Goal: Information Seeking & Learning: Learn about a topic

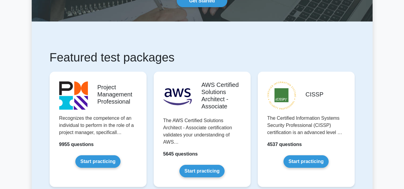
scroll to position [120, 0]
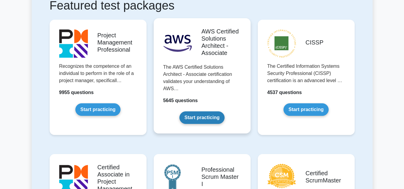
drag, startPoint x: 104, startPoint y: 106, endPoint x: 156, endPoint y: 103, distance: 52.1
click at [104, 106] on link "Start practicing" at bounding box center [97, 110] width 45 height 13
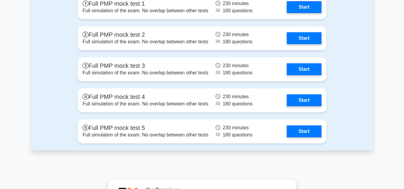
scroll to position [2335, 0]
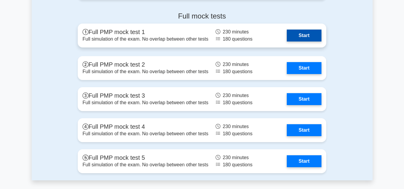
click at [314, 37] on link "Start" at bounding box center [304, 36] width 35 height 12
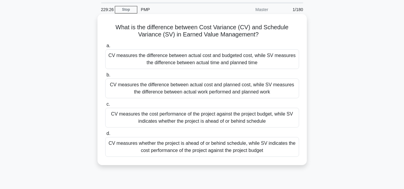
scroll to position [30, 0]
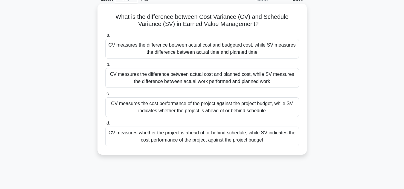
click at [224, 81] on div "CV measures the difference between actual cost and planned cost, while SV measu…" at bounding box center [202, 78] width 194 height 20
click at [105, 67] on input "b. CV measures the difference between actual cost and planned cost, while SV me…" at bounding box center [105, 65] width 0 height 4
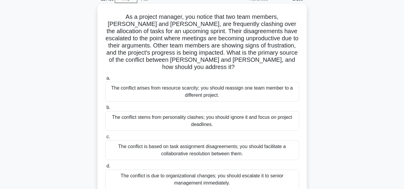
click at [235, 146] on div "The conflict is based on task assignment disagreements; you should facilitate a…" at bounding box center [202, 151] width 194 height 20
click at [105, 139] on input "c. The conflict is based on task assignment disagreements; you should facilitat…" at bounding box center [105, 137] width 0 height 4
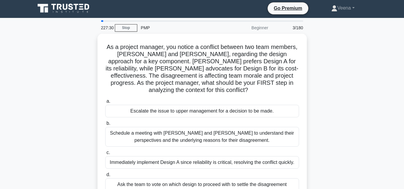
scroll to position [0, 0]
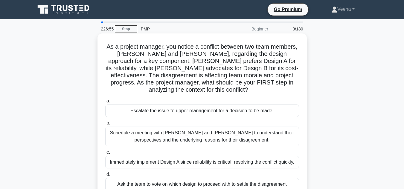
click at [236, 139] on div "Schedule a meeting with [PERSON_NAME] and [PERSON_NAME] to understand their per…" at bounding box center [202, 137] width 194 height 20
click at [105, 125] on input "b. Schedule a meeting with [PERSON_NAME] and [PERSON_NAME] to understand their …" at bounding box center [105, 124] width 0 height 4
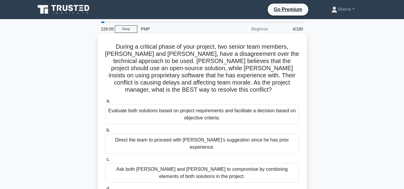
scroll to position [30, 0]
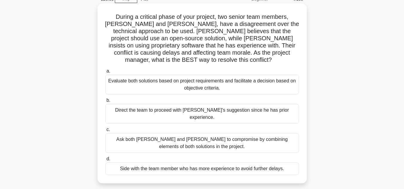
click at [227, 80] on div "Evaluate both solutions based on project requirements and facilitate a decision…" at bounding box center [202, 85] width 194 height 20
click at [105, 73] on input "a. Evaluate both solutions based on project requirements and facilitate a decis…" at bounding box center [105, 71] width 0 height 4
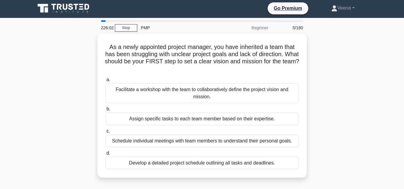
scroll to position [0, 0]
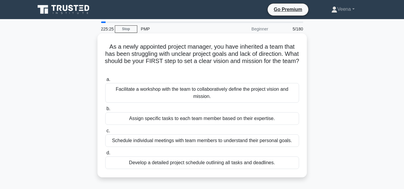
click at [236, 90] on div "Facilitate a workshop with the team to collaboratively define the project visio…" at bounding box center [202, 93] width 194 height 20
click at [105, 82] on input "a. Facilitate a workshop with the team to collaboratively define the project vi…" at bounding box center [105, 80] width 0 height 4
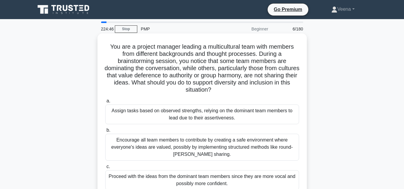
scroll to position [30, 0]
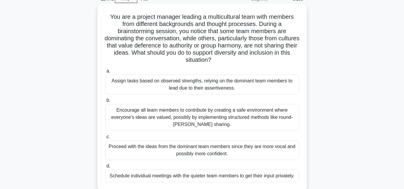
click at [228, 119] on div "Encourage all team members to contribute by creating a safe environment where e…" at bounding box center [202, 117] width 194 height 27
click at [105, 103] on input "b. Encourage all team members to contribute by creating a safe environment wher…" at bounding box center [105, 101] width 0 height 4
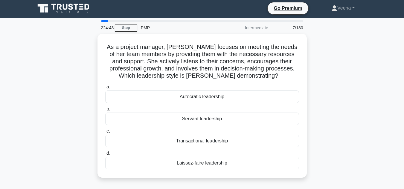
scroll to position [0, 0]
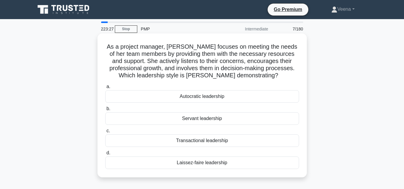
click at [230, 122] on div "Servant leadership" at bounding box center [202, 119] width 194 height 13
click at [105, 111] on input "b. Servant leadership" at bounding box center [105, 109] width 0 height 4
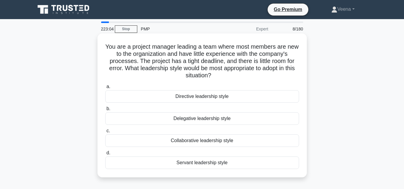
click at [254, 98] on div "Directive leadership style" at bounding box center [202, 96] width 194 height 13
click at [105, 89] on input "a. Directive leadership style" at bounding box center [105, 87] width 0 height 4
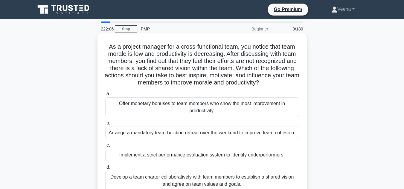
click at [271, 178] on div "Develop a team charter collaboratively with team members to establish a shared …" at bounding box center [202, 181] width 194 height 20
click at [105, 170] on input "d. Develop a team charter collaboratively with team members to establish a shar…" at bounding box center [105, 168] width 0 height 4
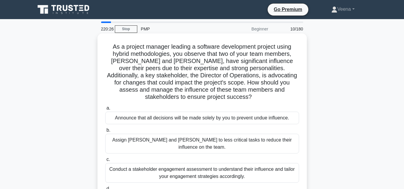
scroll to position [30, 0]
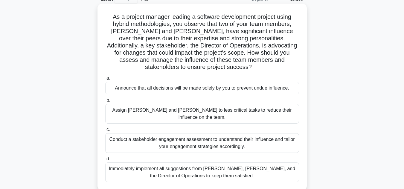
click at [248, 133] on div "Conduct a stakeholder engagement assessment to understand their influence and t…" at bounding box center [202, 143] width 194 height 20
click at [105, 128] on input "c. Conduct a stakeholder engagement assessment to understand their influence an…" at bounding box center [105, 130] width 0 height 4
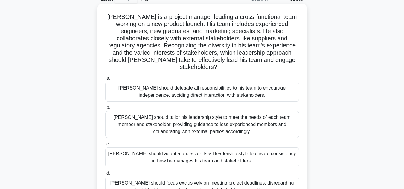
click at [238, 120] on div "John should tailor his leadership style to meet the needs of each team member a…" at bounding box center [202, 124] width 194 height 27
click at [105, 110] on input "b. John should tailor his leadership style to meet the needs of each team membe…" at bounding box center [105, 108] width 0 height 4
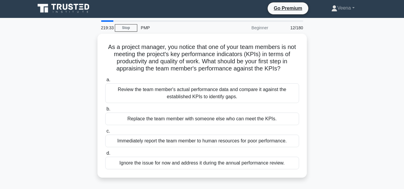
scroll to position [0, 0]
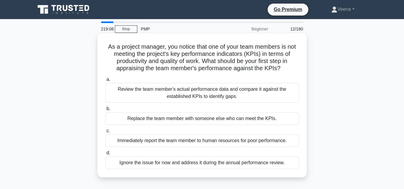
click at [279, 90] on div "Review the team member's actual performance data and compare it against the est…" at bounding box center [202, 93] width 194 height 20
click at [105, 82] on input "a. Review the team member's actual performance data and compare it against the …" at bounding box center [105, 80] width 0 height 4
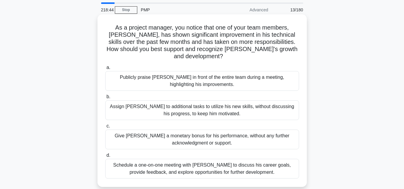
scroll to position [30, 0]
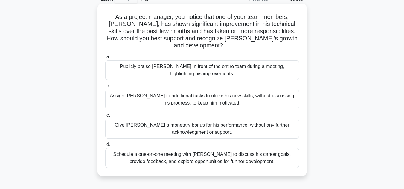
click at [221, 155] on div "Schedule a one-on-one meeting with Alex to discuss his career goals, provide fe…" at bounding box center [202, 158] width 194 height 20
click at [105, 147] on input "d. Schedule a one-on-one meeting with Alex to discuss his career goals, provide…" at bounding box center [105, 145] width 0 height 4
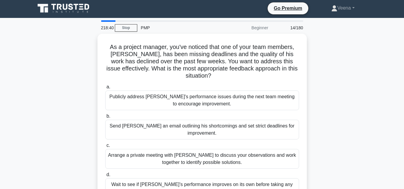
scroll to position [0, 0]
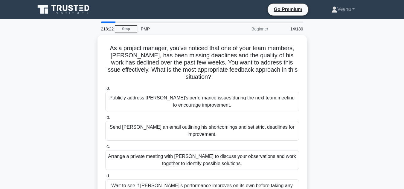
click at [221, 155] on div "Arrange a private meeting with Alex to discuss your observations and work toget…" at bounding box center [202, 161] width 194 height 20
click at [105, 149] on input "c. Arrange a private meeting with Alex to discuss your observations and work to…" at bounding box center [105, 147] width 0 height 4
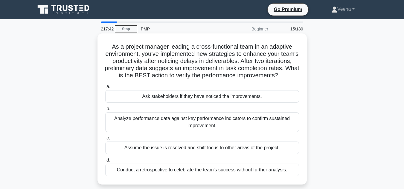
click at [225, 132] on div "Analyze performance data against key performance indicators to confirm sustaine…" at bounding box center [202, 123] width 194 height 20
click at [105, 111] on input "b. Analyze performance data against key performance indicators to confirm susta…" at bounding box center [105, 109] width 0 height 4
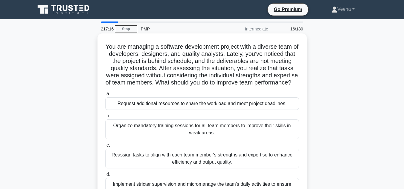
scroll to position [30, 0]
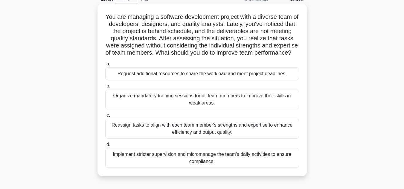
click at [226, 139] on div "Reassign tasks to align with each team member's strengths and expertise to enha…" at bounding box center [202, 129] width 194 height 20
click at [105, 118] on input "c. Reassign tasks to align with each team member's strengths and expertise to e…" at bounding box center [105, 116] width 0 height 4
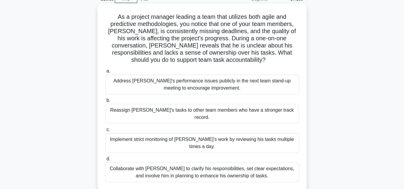
click at [232, 163] on div "Collaborate with Alex to clarify his responsibilities, set clear expectations, …" at bounding box center [202, 173] width 194 height 20
click at [105, 159] on input "d. Collaborate with Alex to clarify his responsibilities, set clear expectation…" at bounding box center [105, 159] width 0 height 4
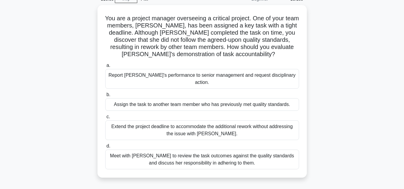
scroll to position [0, 0]
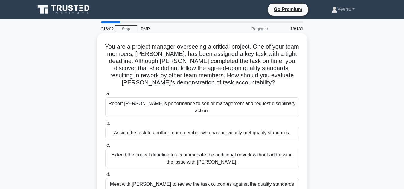
click at [272, 182] on div "Meet with Priya to review the task outcomes against the quality standards and d…" at bounding box center [202, 188] width 194 height 20
click at [105, 177] on input "d. Meet with Priya to review the task outcomes against the quality standards an…" at bounding box center [105, 175] width 0 height 4
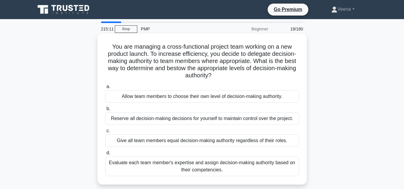
click at [243, 166] on div "Evaluate each team member's expertise and assign decision-making authority base…" at bounding box center [202, 167] width 194 height 20
click at [105, 155] on input "d. Evaluate each team member's expertise and assign decision-making authority b…" at bounding box center [105, 153] width 0 height 4
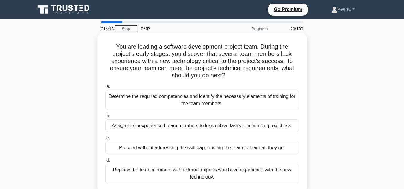
click at [246, 100] on div "Determine the required competencies and identify the necessary elements of trai…" at bounding box center [202, 100] width 194 height 20
click at [105, 89] on input "a. Determine the required competencies and identify the necessary elements of t…" at bounding box center [105, 87] width 0 height 4
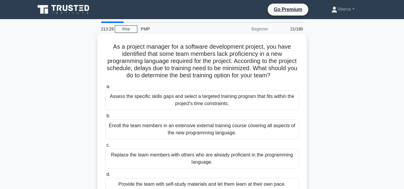
click at [248, 100] on div "Assess the specific skills gaps and select a targeted training program that fit…" at bounding box center [202, 100] width 194 height 20
click at [105, 89] on input "a. Assess the specific skills gaps and select a targeted training program that …" at bounding box center [105, 87] width 0 height 4
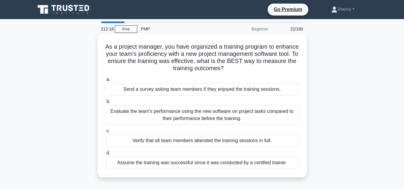
click at [204, 115] on div "Evaluate the team's performance using the new software on project tasks compare…" at bounding box center [202, 115] width 194 height 20
click at [105, 104] on input "b. Evaluate the team's performance using the new software on project tasks comp…" at bounding box center [105, 102] width 0 height 4
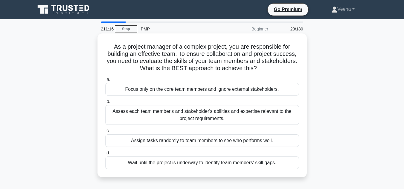
click at [227, 114] on div "Assess each team member's and stakeholder's abilities and expertise relevant to…" at bounding box center [202, 115] width 194 height 20
click at [105, 104] on input "b. Assess each team member's and stakeholder's abilities and expertise relevant…" at bounding box center [105, 102] width 0 height 4
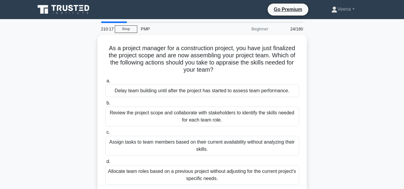
click at [227, 114] on div "Review the project scope and collaborate with stakeholders to identify the skil…" at bounding box center [202, 117] width 194 height 20
click at [105, 105] on input "b. Review the project scope and collaborate with stakeholders to identify the s…" at bounding box center [105, 103] width 0 height 4
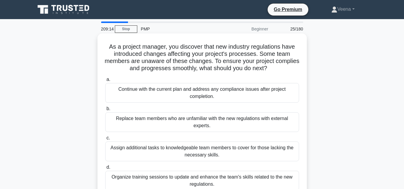
click at [211, 182] on div "Organize training sessions to update and enhance the team's skills related to t…" at bounding box center [202, 181] width 194 height 20
click at [105, 170] on input "d. Organize training sessions to update and enhance the team's skills related t…" at bounding box center [105, 168] width 0 height 4
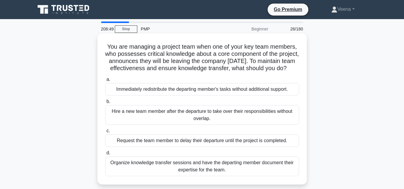
click at [211, 177] on div "Organize knowledge transfer sessions and have the departing member document the…" at bounding box center [202, 167] width 194 height 20
click at [105, 155] on input "d. Organize knowledge transfer sessions and have the departing member document …" at bounding box center [105, 153] width 0 height 4
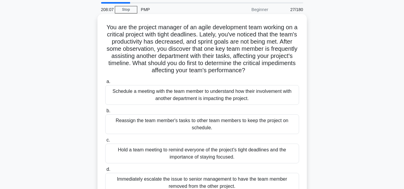
scroll to position [30, 0]
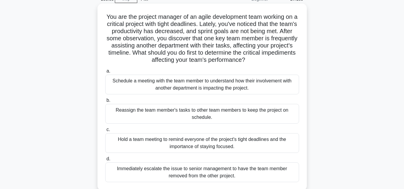
click at [184, 86] on div "Schedule a meeting with the team member to understand how their involvement wit…" at bounding box center [202, 85] width 194 height 20
click at [105, 73] on input "a. Schedule a meeting with the team member to understand how their involvement …" at bounding box center [105, 71] width 0 height 4
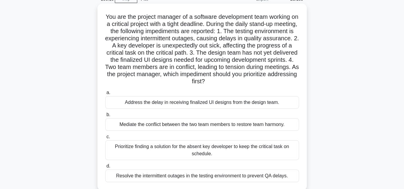
click at [259, 177] on div "Resolve the intermittent outages in the testing environment to prevent QA delay…" at bounding box center [202, 176] width 194 height 13
click at [105, 169] on input "d. Resolve the intermittent outages in the testing environment to prevent QA de…" at bounding box center [105, 167] width 0 height 4
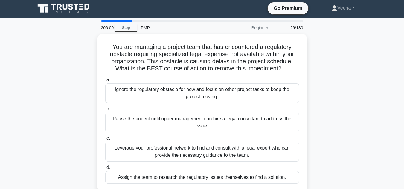
scroll to position [0, 0]
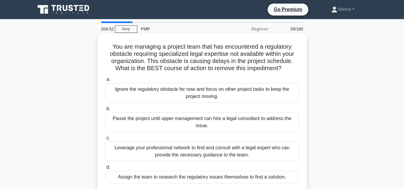
click at [266, 118] on div "Pause the project until upper management can hire a legal consultant to address…" at bounding box center [202, 123] width 194 height 20
click at [105, 111] on input "b. Pause the project until upper management can hire a legal consultant to addr…" at bounding box center [105, 109] width 0 height 4
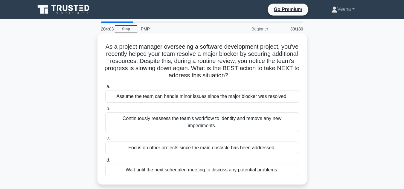
click at [255, 120] on div "Continuously reassess the team's workflow to identify and remove any new impedi…" at bounding box center [202, 123] width 194 height 20
click at [105, 111] on input "b. Continuously reassess the team's workflow to identify and remove any new imp…" at bounding box center [105, 109] width 0 height 4
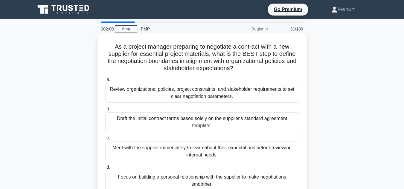
click at [142, 91] on div "Review organizational policies, project constraints, and stakeholder requiremen…" at bounding box center [202, 93] width 194 height 20
click at [105, 82] on input "a. Review organizational policies, project constraints, and stakeholder require…" at bounding box center [105, 80] width 0 height 4
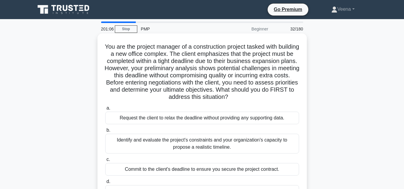
scroll to position [30, 0]
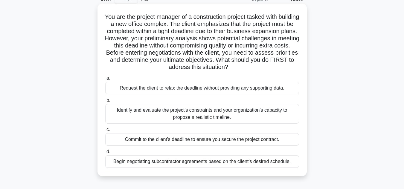
click at [260, 116] on div "Identify and evaluate the project's constraints and your organization's capacit…" at bounding box center [202, 114] width 194 height 20
click at [105, 103] on input "b. Identify and evaluate the project's constraints and your organization's capa…" at bounding box center [105, 101] width 0 height 4
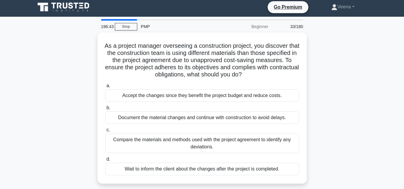
scroll to position [0, 0]
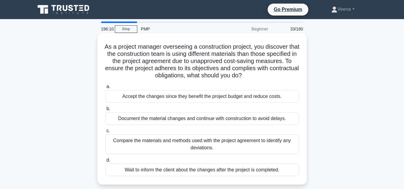
click at [252, 145] on div "Compare the materials and methods used with the project agreement to identify a…" at bounding box center [202, 145] width 194 height 20
click at [105, 133] on input "c. Compare the materials and methods used with the project agreement to identif…" at bounding box center [105, 131] width 0 height 4
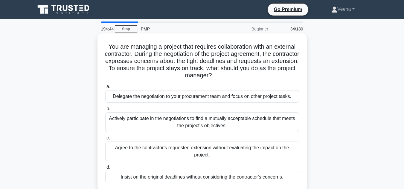
click at [241, 120] on div "Actively participate in the negotiations to find a mutually acceptable schedule…" at bounding box center [202, 123] width 194 height 20
click at [105, 111] on input "b. Actively participate in the negotiations to find a mutually acceptable sched…" at bounding box center [105, 109] width 0 height 4
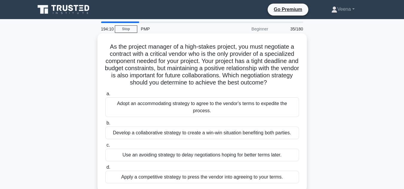
click at [248, 133] on div "Develop a collaborative strategy to create a win-win situation benefiting both …" at bounding box center [202, 133] width 194 height 13
click at [105, 125] on input "b. Develop a collaborative strategy to create a win-win situation benefiting bo…" at bounding box center [105, 124] width 0 height 4
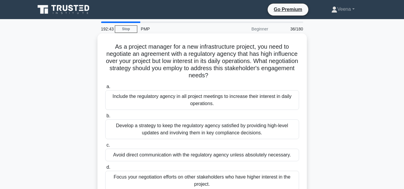
click at [247, 133] on div "Develop a strategy to keep the regulatory agency satisfied by providing high-le…" at bounding box center [202, 130] width 194 height 20
click at [105, 118] on input "b. Develop a strategy to keep the regulatory agency satisfied by providing high…" at bounding box center [105, 116] width 0 height 4
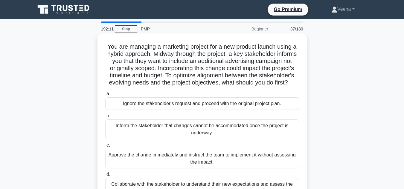
scroll to position [30, 0]
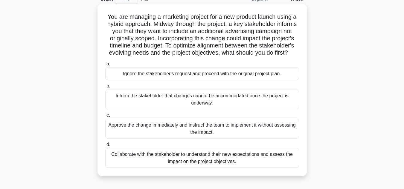
click at [229, 168] on div "Collaborate with the stakeholder to understand their new expectations and asses…" at bounding box center [202, 158] width 194 height 20
click at [105, 147] on input "d. Collaborate with the stakeholder to understand their new expectations and as…" at bounding box center [105, 145] width 0 height 4
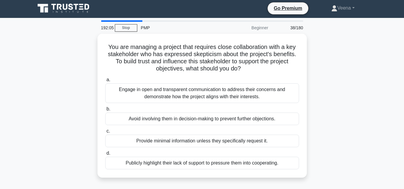
scroll to position [0, 0]
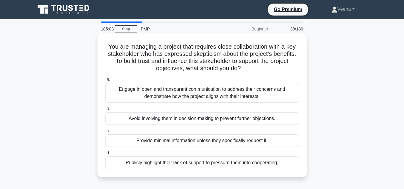
click at [229, 96] on div "Engage in open and transparent communication to address their concerns and demo…" at bounding box center [202, 93] width 194 height 20
click at [105, 82] on input "a. Engage in open and transparent communication to address their concerns and d…" at bounding box center [105, 80] width 0 height 4
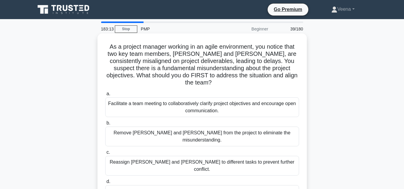
click at [241, 103] on div "Facilitate a team meeting to collaboratively clarify project objectives and enc…" at bounding box center [202, 108] width 194 height 20
click at [105, 96] on input "a. Facilitate a team meeting to collaboratively clarify project objectives and …" at bounding box center [105, 94] width 0 height 4
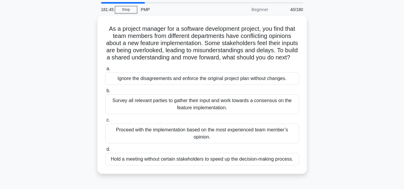
scroll to position [30, 0]
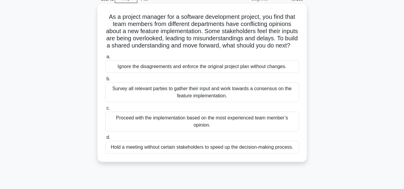
click at [259, 102] on div "Survey all relevant parties to gather their input and work towards a consensus …" at bounding box center [202, 93] width 194 height 20
click at [105, 81] on input "b. Survey all relevant parties to gather their input and work towards a consens…" at bounding box center [105, 79] width 0 height 4
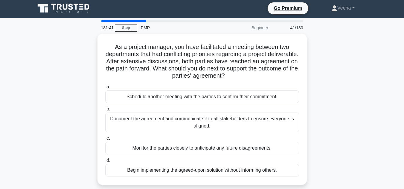
scroll to position [0, 0]
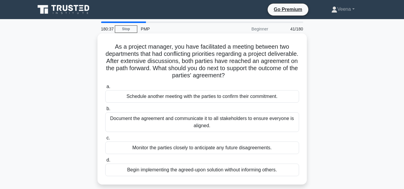
click at [278, 146] on div "Monitor the parties closely to anticipate any future disagreements." at bounding box center [202, 148] width 194 height 13
click at [105, 140] on input "c. Monitor the parties closely to anticipate any future disagreements." at bounding box center [105, 138] width 0 height 4
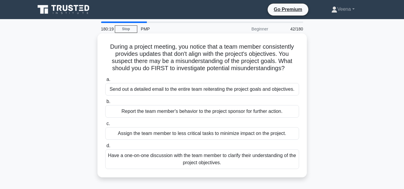
click at [279, 159] on div "Have a one-on-one discussion with the team member to clarify their understandin…" at bounding box center [202, 160] width 194 height 20
click at [105, 148] on input "d. Have a one-on-one discussion with the team member to clarify their understan…" at bounding box center [105, 146] width 0 height 4
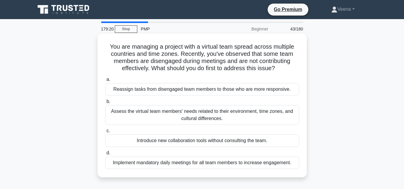
click at [265, 111] on div "Assess the virtual team members' needs related to their environment, time zones…" at bounding box center [202, 115] width 194 height 20
click at [105, 104] on input "b. Assess the virtual team members' needs related to their environment, time zo…" at bounding box center [105, 102] width 0 height 4
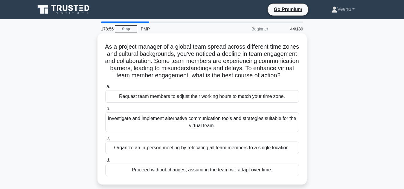
click at [268, 128] on div "Investigate and implement alternative communication tools and strategies suitab…" at bounding box center [202, 123] width 194 height 20
click at [105, 111] on input "b. Investigate and implement alternative communication tools and strategies sui…" at bounding box center [105, 109] width 0 height 4
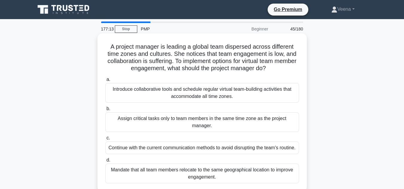
click at [281, 98] on div "Introduce collaborative tools and schedule regular virtual team-building activi…" at bounding box center [202, 93] width 194 height 20
click at [105, 82] on input "a. Introduce collaborative tools and schedule regular virtual team-building act…" at bounding box center [105, 80] width 0 height 4
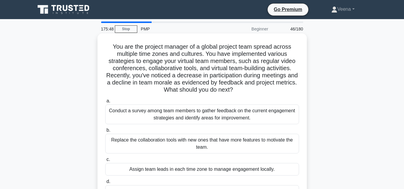
scroll to position [30, 0]
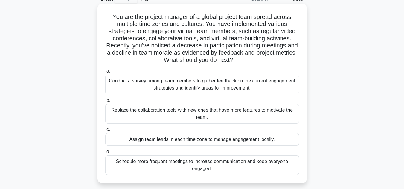
click at [219, 89] on div "Conduct a survey among team members to gather feedback on the current engagemen…" at bounding box center [202, 85] width 194 height 20
click at [105, 73] on input "a. Conduct a survey among team members to gather feedback on the current engage…" at bounding box center [105, 71] width 0 height 4
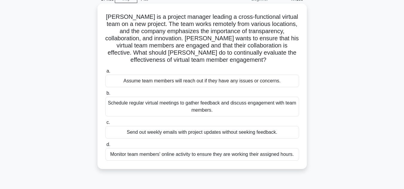
click at [247, 107] on div "Schedule regular virtual meetings to gather feedback and discuss engagement wit…" at bounding box center [202, 107] width 194 height 20
click at [105, 95] on input "b. Schedule regular virtual meetings to gather feedback and discuss engagement …" at bounding box center [105, 94] width 0 height 4
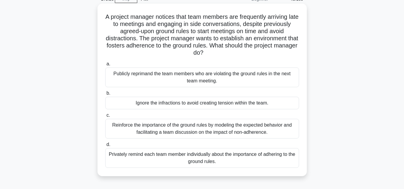
click at [243, 158] on div "Privately remind each team member individually about the importance of adhering…" at bounding box center [202, 158] width 194 height 20
click at [105, 147] on input "d. Privately remind each team member individually about the importance of adher…" at bounding box center [105, 145] width 0 height 4
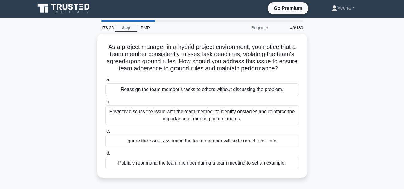
scroll to position [0, 0]
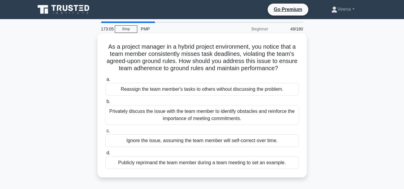
click at [252, 117] on div "Privately discuss the issue with the team member to identify obstacles and rein…" at bounding box center [202, 115] width 194 height 20
click at [105, 104] on input "b. Privately discuss the issue with the team member to identify obstacles and r…" at bounding box center [105, 102] width 0 height 4
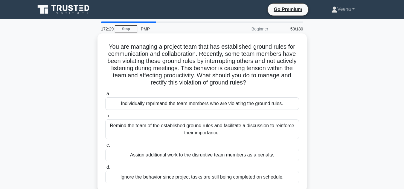
click at [230, 136] on div "Remind the team of the established ground rules and facilitate a discussion to …" at bounding box center [202, 130] width 194 height 20
click at [105, 118] on input "b. Remind the team of the established ground rules and facilitate a discussion …" at bounding box center [105, 116] width 0 height 4
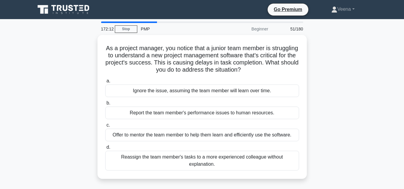
click at [230, 136] on div "Offer to mentor the team member to help them learn and efficiently use the soft…" at bounding box center [202, 135] width 194 height 13
click at [105, 128] on input "c. Offer to mentor the team member to help them learn and efficiently use the s…" at bounding box center [105, 126] width 0 height 4
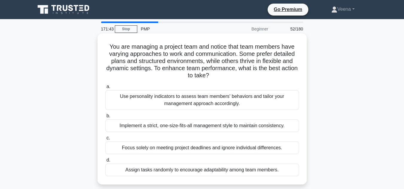
click at [233, 97] on div "Use personality indicators to assess team members' behaviors and tailor your ma…" at bounding box center [202, 100] width 194 height 20
click at [105, 89] on input "a. Use personality indicators to assess team members' behaviors and tailor your…" at bounding box center [105, 87] width 0 height 4
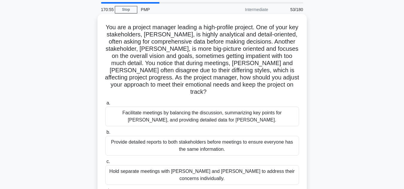
scroll to position [30, 0]
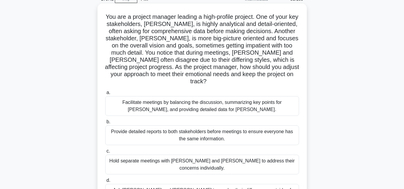
click at [207, 104] on div "Facilitate meetings by balancing the discussion, summarizing key points for Joh…" at bounding box center [202, 106] width 194 height 20
click at [105, 95] on input "a. Facilitate meetings by balancing the discussion, summarizing key points for …" at bounding box center [105, 93] width 0 height 4
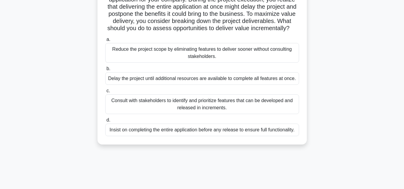
scroll to position [60, 0]
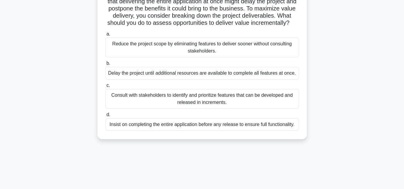
click at [217, 108] on div "Consult with stakeholders to identify and prioritize features that can be devel…" at bounding box center [202, 99] width 194 height 20
click at [105, 88] on input "c. Consult with stakeholders to identify and prioritize features that can be de…" at bounding box center [105, 86] width 0 height 4
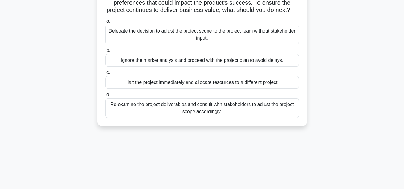
scroll to position [0, 0]
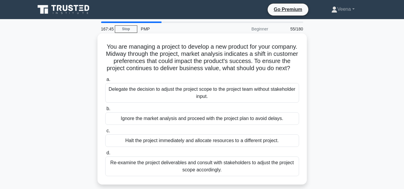
click at [246, 168] on div "Re-examine the project deliverables and consult with stakeholders to adjust the…" at bounding box center [202, 167] width 194 height 20
click at [105, 155] on input "d. Re-examine the project deliverables and consult with stakeholders to adjust …" at bounding box center [105, 153] width 0 height 4
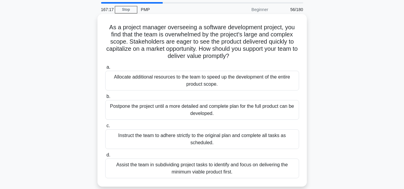
scroll to position [30, 0]
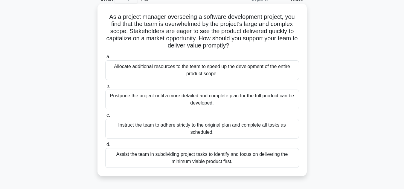
click at [242, 159] on div "Assist the team in subdividing project tasks to identify and focus on deliverin…" at bounding box center [202, 158] width 194 height 20
click at [105, 147] on input "d. Assist the team in subdividing project tasks to identify and focus on delive…" at bounding box center [105, 145] width 0 height 4
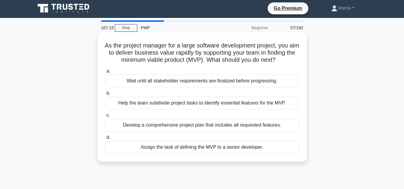
scroll to position [0, 0]
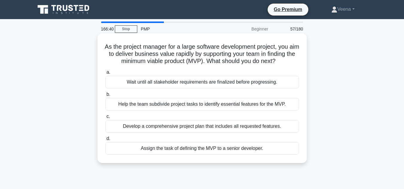
click at [230, 111] on div "Help the team subdivide project tasks to identify essential features for the MV…" at bounding box center [202, 104] width 194 height 13
click at [105, 97] on input "b. Help the team subdivide project tasks to identify essential features for the…" at bounding box center [105, 95] width 0 height 4
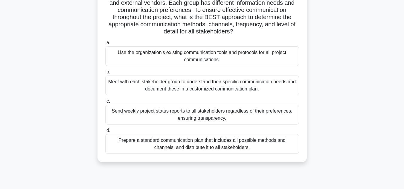
scroll to position [60, 0]
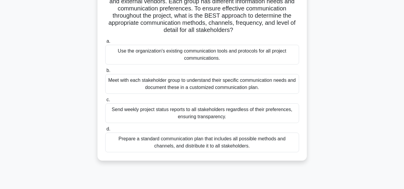
click at [257, 87] on div "Meet with each stakeholder group to understand their specific communication nee…" at bounding box center [202, 84] width 194 height 20
click at [105, 73] on input "b. Meet with each stakeholder group to understand their specific communication …" at bounding box center [105, 71] width 0 height 4
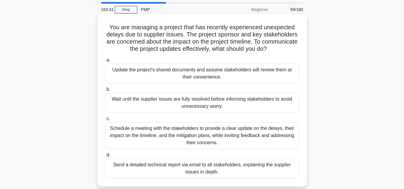
scroll to position [30, 0]
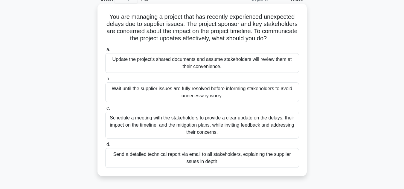
click at [268, 129] on div "Schedule a meeting with the stakeholders to provide a clear update on the delay…" at bounding box center [202, 125] width 194 height 27
click at [105, 110] on input "c. Schedule a meeting with the stakeholders to provide a clear update on the de…" at bounding box center [105, 109] width 0 height 4
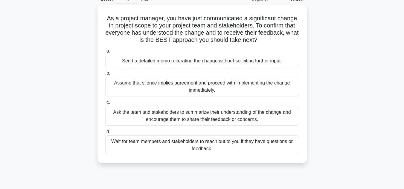
scroll to position [0, 0]
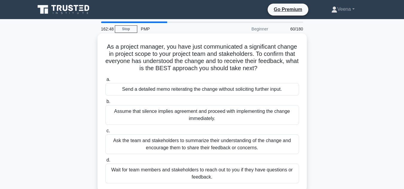
click at [247, 146] on div "Ask the team and stakeholders to summarize their understanding of the change an…" at bounding box center [202, 145] width 194 height 20
click at [105, 133] on input "c. Ask the team and stakeholders to summarize their understanding of the change…" at bounding box center [105, 131] width 0 height 4
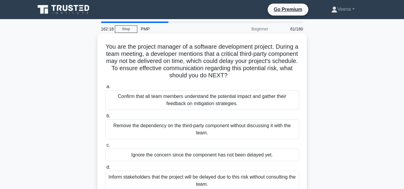
click at [237, 102] on div "Confirm that all team members understand the potential impact and gather their …" at bounding box center [202, 100] width 194 height 20
click at [105, 89] on input "a. Confirm that all team members understand the potential impact and gather the…" at bounding box center [105, 87] width 0 height 4
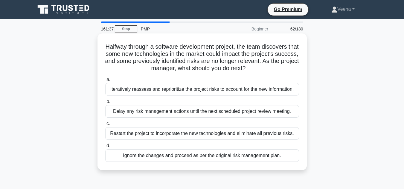
click at [224, 93] on div "Iteratively reassess and reprioritize the project risks to account for the new …" at bounding box center [202, 89] width 194 height 13
click at [105, 82] on input "a. Iteratively reassess and reprioritize the project risks to account for the n…" at bounding box center [105, 80] width 0 height 4
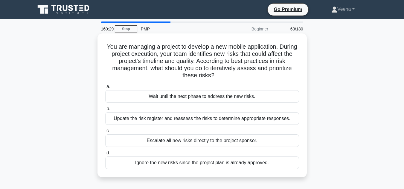
click at [261, 120] on div "Update the risk register and reassess the risks to determine appropriate respon…" at bounding box center [202, 119] width 194 height 13
click at [105, 111] on input "b. Update the risk register and reassess the risks to determine appropriate res…" at bounding box center [105, 109] width 0 height 4
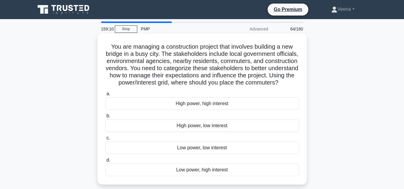
click at [225, 110] on div "High power, high interest" at bounding box center [202, 104] width 194 height 13
click at [105, 96] on input "a. High power, high interest" at bounding box center [105, 94] width 0 height 4
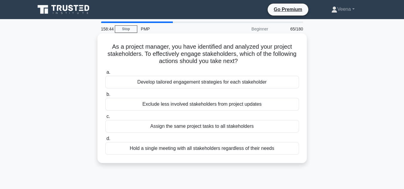
click at [266, 82] on div "Develop tailored engagement strategies for each stakeholder" at bounding box center [202, 82] width 194 height 13
click at [105, 75] on input "a. Develop tailored engagement strategies for each stakeholder" at bounding box center [105, 73] width 0 height 4
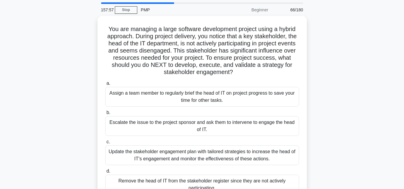
scroll to position [30, 0]
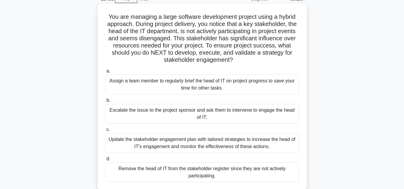
click at [279, 138] on div "Update the stakeholder engagement plan with tailored strategies to increase the…" at bounding box center [202, 143] width 194 height 20
click at [105, 132] on input "c. Update the stakeholder engagement plan with tailored strategies to increase …" at bounding box center [105, 130] width 0 height 4
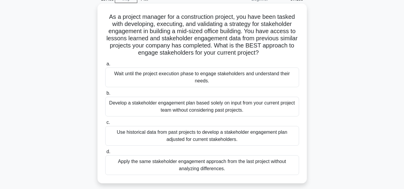
click at [282, 139] on div "Use historical data from past projects to develop a stakeholder engagement plan…" at bounding box center [202, 136] width 194 height 20
click at [105, 125] on input "c. Use historical data from past projects to develop a stakeholder engagement p…" at bounding box center [105, 123] width 0 height 4
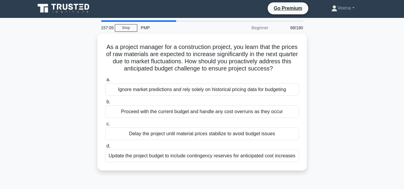
scroll to position [0, 0]
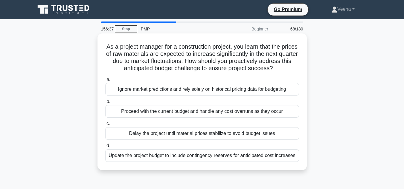
click at [269, 159] on div "Update the project budget to include contingency reserves for anticipated cost …" at bounding box center [202, 156] width 194 height 13
click at [105, 148] on input "d. Update the project budget to include contingency reserves for anticipated co…" at bounding box center [105, 146] width 0 height 4
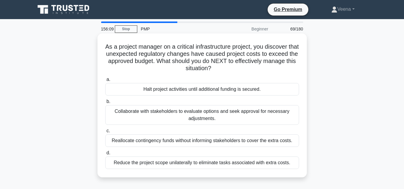
click at [266, 116] on div "Collaborate with stakeholders to evaluate options and seek approval for necessa…" at bounding box center [202, 115] width 194 height 20
click at [105, 104] on input "b. Collaborate with stakeholders to evaluate options and seek approval for nece…" at bounding box center [105, 102] width 0 height 4
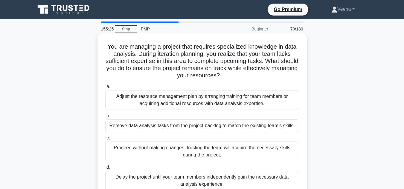
click at [272, 104] on div "Adjust the resource management plan by arranging training for team members or a…" at bounding box center [202, 100] width 194 height 20
click at [105, 89] on input "a. Adjust the resource management plan by arranging training for team members o…" at bounding box center [105, 87] width 0 height 4
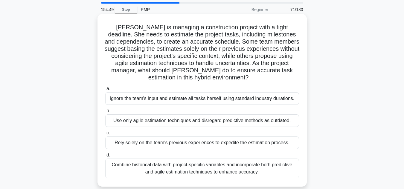
scroll to position [30, 0]
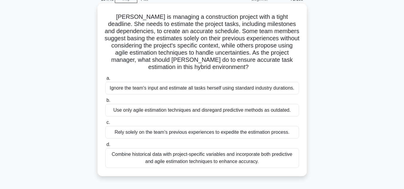
click at [258, 160] on div "Combine historical data with project-specific variables and incorporate both pr…" at bounding box center [202, 158] width 194 height 20
click at [105, 147] on input "d. Combine historical data with project-specific variables and incorporate both…" at bounding box center [105, 145] width 0 height 4
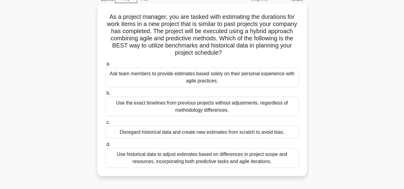
click at [264, 163] on div "Use historical data to adjust estimates based on differences in project scope a…" at bounding box center [202, 158] width 194 height 20
click at [105, 147] on input "d. Use historical data to adjust estimates based on differences in project scop…" at bounding box center [105, 145] width 0 height 4
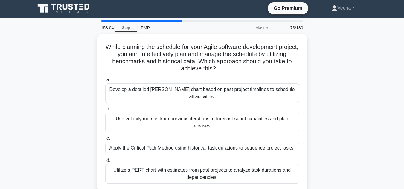
scroll to position [0, 0]
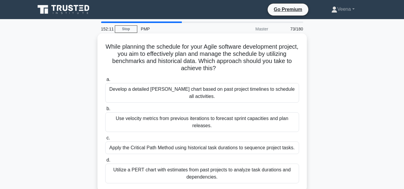
click at [265, 119] on div "Use velocity metrics from previous iterations to forecast sprint capacities and…" at bounding box center [202, 123] width 194 height 20
click at [105, 111] on input "b. Use velocity metrics from previous iterations to forecast sprint capacities …" at bounding box center [105, 109] width 0 height 4
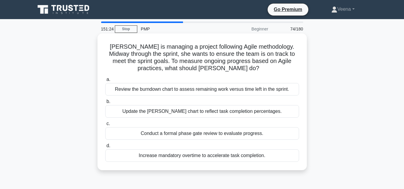
click at [238, 92] on div "Review the burndown chart to assess remaining work versus time left in the spri…" at bounding box center [202, 89] width 194 height 13
click at [105, 82] on input "a. Review the burndown chart to assess remaining work versus time left in the s…" at bounding box center [105, 80] width 0 height 4
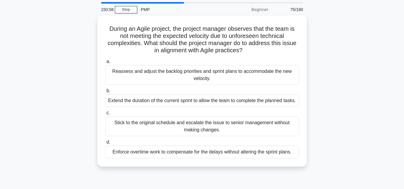
scroll to position [30, 0]
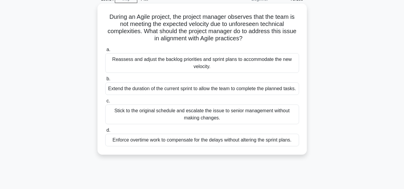
click at [258, 63] on div "Reassess and adjust the backlog priorities and sprint plans to accommodate the …" at bounding box center [202, 63] width 194 height 20
click at [105, 52] on input "a. Reassess and adjust the backlog priorities and sprint plans to accommodate t…" at bounding box center [105, 50] width 0 height 4
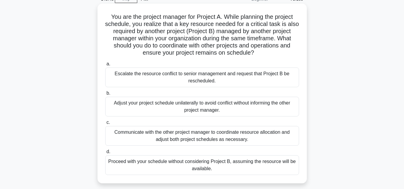
click at [235, 137] on div "Communicate with the other project manager to coordinate resource allocation an…" at bounding box center [202, 136] width 194 height 20
click at [105, 125] on input "c. Communicate with the other project manager to coordinate resource allocation…" at bounding box center [105, 123] width 0 height 4
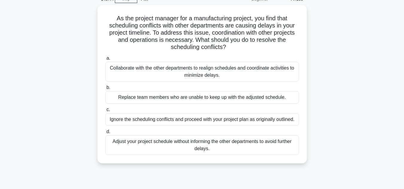
scroll to position [0, 0]
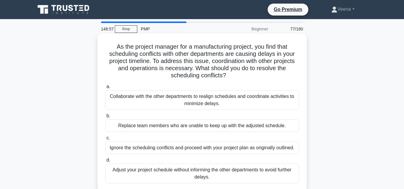
click at [271, 105] on div "Collaborate with the other departments to realign schedules and coordinate acti…" at bounding box center [202, 100] width 194 height 20
click at [105, 89] on input "a. Collaborate with the other departments to realign schedules and coordinate a…" at bounding box center [105, 87] width 0 height 4
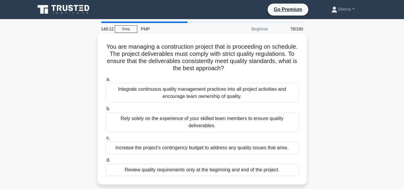
click at [257, 96] on div "Integrate continuous quality management practices into all project activities a…" at bounding box center [202, 93] width 194 height 20
click at [105, 82] on input "a. Integrate continuous quality management practices into all project activitie…" at bounding box center [105, 80] width 0 height 4
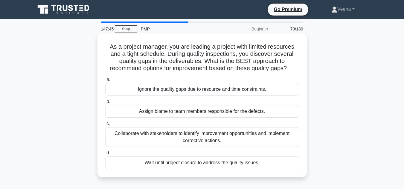
click at [246, 141] on div "Collaborate with stakeholders to identify improvement opportunities and impleme…" at bounding box center [202, 138] width 194 height 20
click at [105, 126] on input "c. Collaborate with stakeholders to identify improvement opportunities and impl…" at bounding box center [105, 124] width 0 height 4
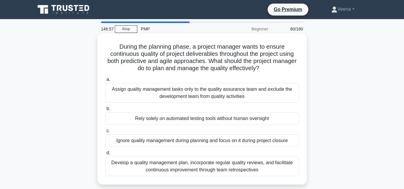
click at [207, 170] on div "Develop a quality management plan, incorporate regular quality reviews, and fac…" at bounding box center [202, 167] width 194 height 20
click at [105, 155] on input "d. Develop a quality management plan, incorporate regular quality reviews, and …" at bounding box center [105, 153] width 0 height 4
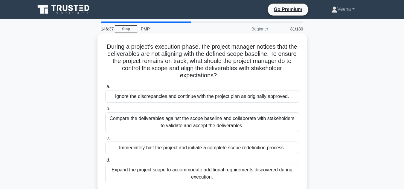
click at [193, 126] on div "Compare the deliverables against the scope baseline and collaborate with stakeh…" at bounding box center [202, 123] width 194 height 20
click at [105, 111] on input "b. Compare the deliverables against the scope baseline and collaborate with sta…" at bounding box center [105, 109] width 0 height 4
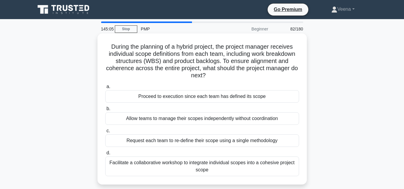
click at [189, 167] on div "Facilitate a collaborative workshop to integrate individual scopes into a cohes…" at bounding box center [202, 167] width 194 height 20
click at [105, 155] on input "d. Facilitate a collaborative workshop to integrate individual scopes into a co…" at bounding box center [105, 153] width 0 height 4
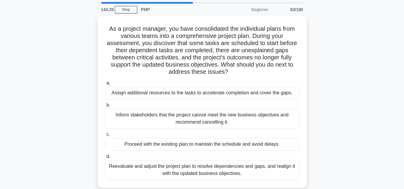
scroll to position [30, 0]
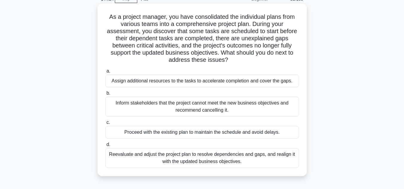
click at [188, 163] on div "Reevaluate and adjust the project plan to resolve dependencies and gaps, and re…" at bounding box center [202, 158] width 194 height 20
click at [105, 147] on input "d. Reevaluate and adjust the project plan to resolve dependencies and gaps, and…" at bounding box center [105, 145] width 0 height 4
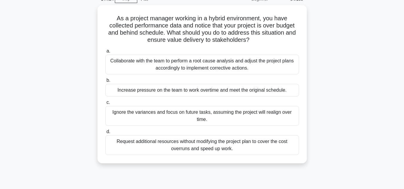
scroll to position [0, 0]
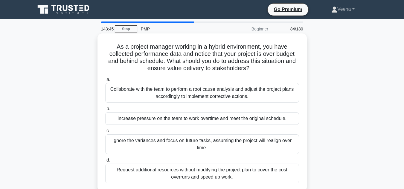
click at [190, 94] on div "Collaborate with the team to perform a root cause analysis and adjust the proje…" at bounding box center [202, 93] width 194 height 20
click at [105, 82] on input "a. Collaborate with the team to perform a root cause analysis and adjust the pr…" at bounding box center [105, 80] width 0 height 4
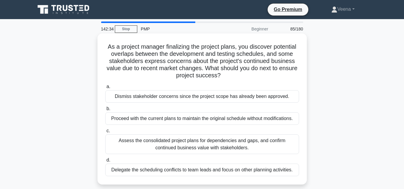
click at [195, 142] on div "Assess the consolidated project plans for dependencies and gaps, and confirm co…" at bounding box center [202, 145] width 194 height 20
click at [105, 133] on input "c. Assess the consolidated project plans for dependencies and gaps, and confirm…" at bounding box center [105, 131] width 0 height 4
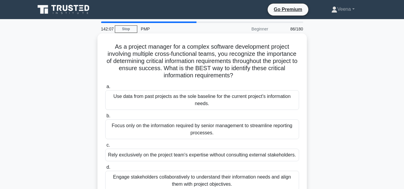
click at [221, 178] on div "Engage stakeholders collaboratively to understand their information needs and a…" at bounding box center [202, 181] width 194 height 20
click at [105, 170] on input "d. Engage stakeholders collaboratively to understand their information needs an…" at bounding box center [105, 168] width 0 height 4
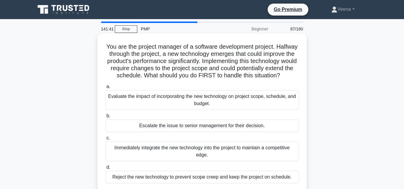
click at [226, 109] on div "Evaluate the impact of incorporating the new technology on project scope, sched…" at bounding box center [202, 100] width 194 height 20
click at [105, 89] on input "a. Evaluate the impact of incorporating the new technology on project scope, sc…" at bounding box center [105, 87] width 0 height 4
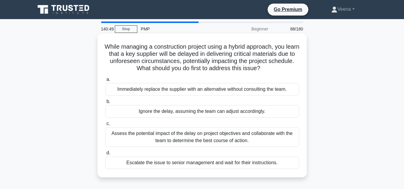
click at [201, 134] on div "Assess the potential impact of the delay on project objectives and collaborate …" at bounding box center [202, 138] width 194 height 20
click at [105, 126] on input "c. Assess the potential impact of the delay on project objectives and collabora…" at bounding box center [105, 124] width 0 height 4
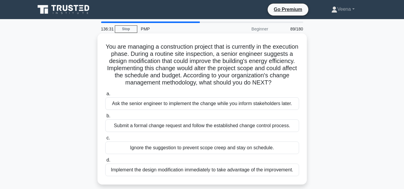
click at [201, 132] on div "Submit a formal change request and follow the established change control proces…" at bounding box center [202, 126] width 194 height 13
click at [105, 118] on input "b. Submit a formal change request and follow the established change control pro…" at bounding box center [105, 116] width 0 height 4
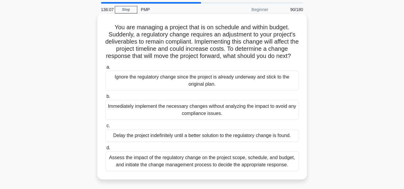
scroll to position [30, 0]
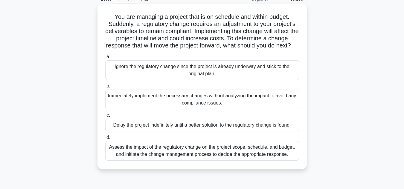
click at [222, 160] on div "Assess the impact of the regulatory change on the project scope, schedule, and …" at bounding box center [202, 151] width 194 height 20
click at [105, 140] on input "d. Assess the impact of the regulatory change on the project scope, schedule, a…" at bounding box center [105, 138] width 0 height 4
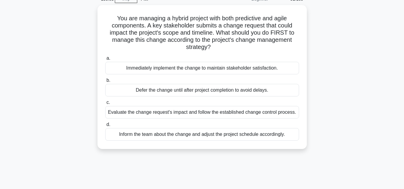
scroll to position [0, 0]
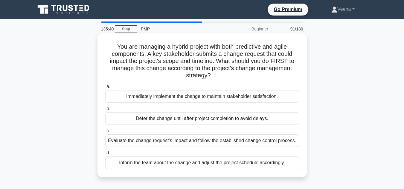
click at [233, 141] on div "Evaluate the change request's impact and follow the established change control …" at bounding box center [202, 141] width 194 height 13
click at [105, 133] on input "c. Evaluate the change request's impact and follow the established change contr…" at bounding box center [105, 131] width 0 height 4
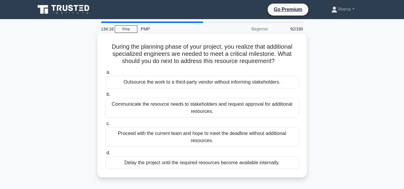
click at [232, 112] on div "Communicate the resource needs to stakeholders and request approval for additio…" at bounding box center [202, 108] width 194 height 20
click at [105, 97] on input "b. Communicate the resource needs to stakeholders and request approval for addi…" at bounding box center [105, 95] width 0 height 4
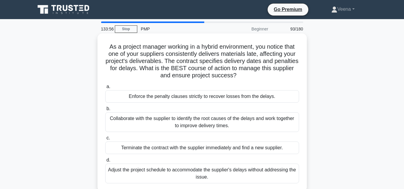
click at [232, 124] on div "Collaborate with the supplier to identify the root causes of the delays and wor…" at bounding box center [202, 123] width 194 height 20
click at [105, 111] on input "b. Collaborate with the supplier to identify the root causes of the delays and …" at bounding box center [105, 109] width 0 height 4
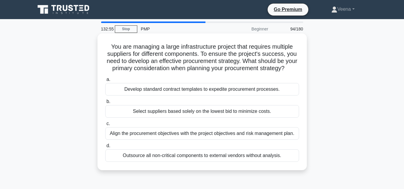
click at [225, 140] on div "Align the procurement objectives with the project objectives and risk managemen…" at bounding box center [202, 134] width 194 height 13
click at [105, 126] on input "c. Align the procurement objectives with the project objectives and risk manage…" at bounding box center [105, 124] width 0 height 4
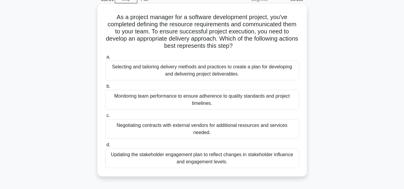
scroll to position [30, 0]
click at [225, 75] on div "Selecting and tailoring delivery methods and practices to create a plan for dev…" at bounding box center [202, 70] width 194 height 20
click at [105, 59] on input "a. Selecting and tailoring delivery methods and practices to create a plan for …" at bounding box center [105, 57] width 0 height 4
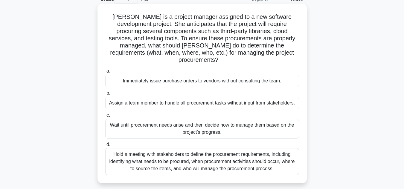
click at [206, 154] on div "Hold a meeting with stakeholders to define the procurement requirements, includ…" at bounding box center [202, 161] width 194 height 27
click at [105, 147] on input "d. Hold a meeting with stakeholders to define the procurement requirements, inc…" at bounding box center [105, 145] width 0 height 4
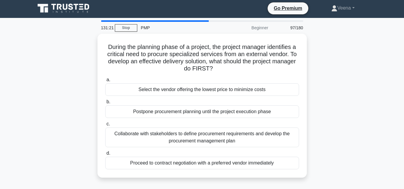
scroll to position [0, 0]
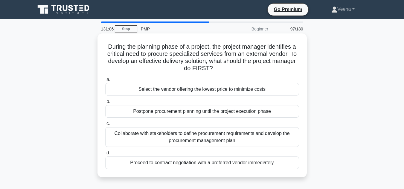
click at [268, 136] on div "Collaborate with stakeholders to define procurement requirements and develop th…" at bounding box center [202, 138] width 194 height 20
click at [105, 126] on input "c. Collaborate with stakeholders to define procurement requirements and develop…" at bounding box center [105, 124] width 0 height 4
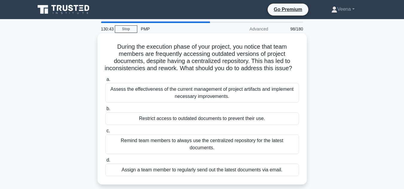
click at [253, 103] on div "Assess the effectiveness of the current management of project artifacts and imp…" at bounding box center [202, 93] width 194 height 20
click at [105, 82] on input "a. Assess the effectiveness of the current management of project artifacts and …" at bounding box center [105, 80] width 0 height 4
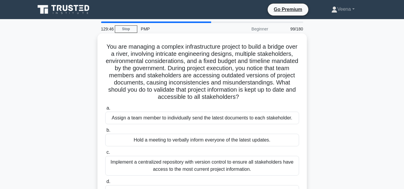
scroll to position [30, 0]
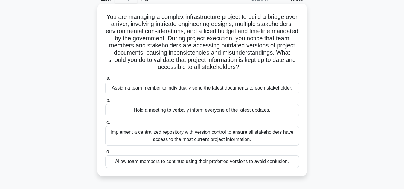
click at [242, 137] on div "Implement a centralized repository with version control to ensure all stakehold…" at bounding box center [202, 136] width 194 height 20
click at [105, 125] on input "c. Implement a centralized repository with version control to ensure all stakeh…" at bounding box center [105, 123] width 0 height 4
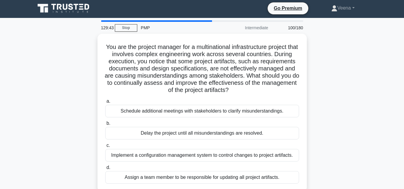
scroll to position [0, 0]
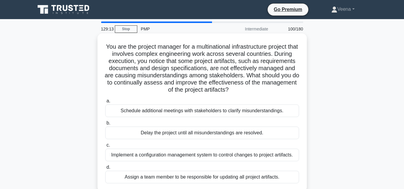
click at [268, 155] on div "Implement a configuration management system to control changes to project artif…" at bounding box center [202, 155] width 194 height 13
click at [105, 148] on input "c. Implement a configuration management system to control changes to project ar…" at bounding box center [105, 146] width 0 height 4
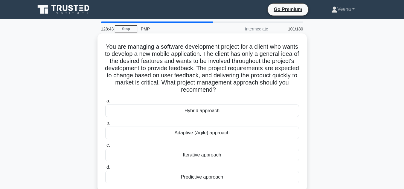
click at [243, 135] on div "Adaptive (Agile) approach" at bounding box center [202, 133] width 194 height 13
click at [105, 125] on input "b. Adaptive (Agile) approach" at bounding box center [105, 124] width 0 height 4
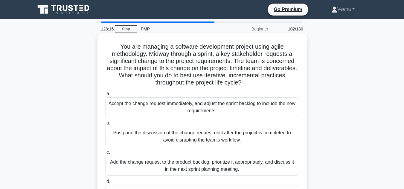
scroll to position [30, 0]
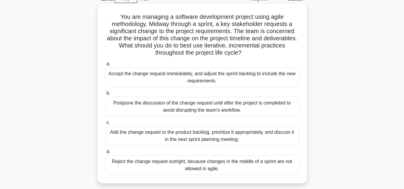
click at [241, 138] on div "Add the change request to the product backlog, prioritize it appropriately, and…" at bounding box center [202, 136] width 194 height 20
click at [105, 125] on input "c. Add the change request to the product backlog, prioritize it appropriately, …" at bounding box center [105, 123] width 0 height 4
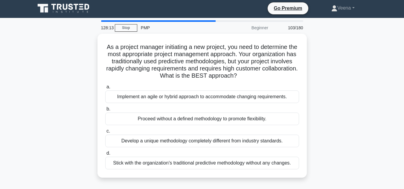
scroll to position [0, 0]
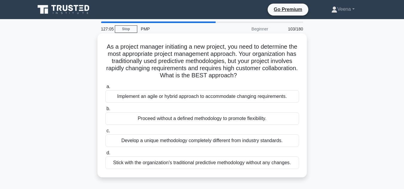
click at [244, 134] on label "c. Develop a unique methodology completely different from industry standards." at bounding box center [202, 138] width 194 height 20
click at [105, 133] on input "c. Develop a unique methodology completely different from industry standards." at bounding box center [105, 131] width 0 height 4
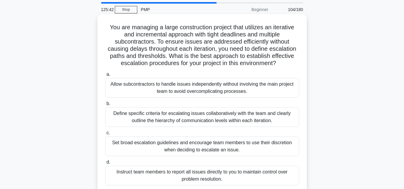
scroll to position [30, 0]
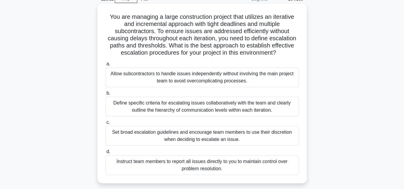
click at [232, 109] on div "Define specific criteria for escalating issues collaboratively with the team an…" at bounding box center [202, 107] width 194 height 20
click at [105, 95] on input "b. Define specific criteria for escalating issues collaboratively with the team…" at bounding box center [105, 94] width 0 height 4
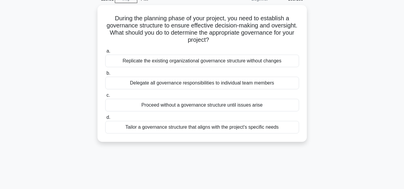
scroll to position [0, 0]
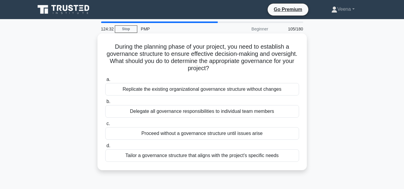
click at [228, 158] on div "Tailor a governance structure that aligns with the project's specific needs" at bounding box center [202, 156] width 194 height 13
click at [105, 148] on input "d. Tailor a governance structure that aligns with the project's specific needs" at bounding box center [105, 146] width 0 height 4
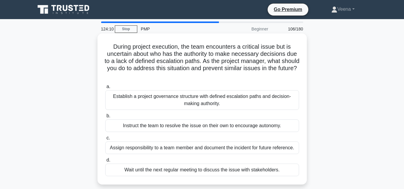
click at [285, 100] on div "Establish a project governance structure with defined escalation paths and deci…" at bounding box center [202, 100] width 194 height 20
click at [105, 89] on input "a. Establish a project governance structure with defined escalation paths and d…" at bounding box center [105, 87] width 0 height 4
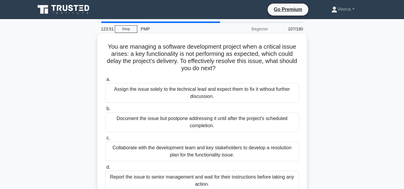
click at [261, 154] on div "Collaborate with the development team and key stakeholders to develop a resolut…" at bounding box center [202, 152] width 194 height 20
click at [105, 140] on input "c. Collaborate with the development team and key stakeholders to develop a reso…" at bounding box center [105, 138] width 0 height 4
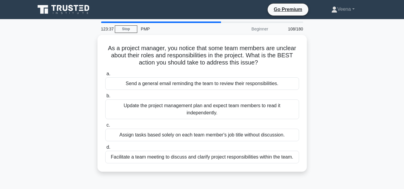
click at [261, 154] on div "Facilitate a team meeting to discuss and clarify project responsibilities withi…" at bounding box center [202, 157] width 194 height 13
click at [105, 150] on input "d. Facilitate a team meeting to discuss and clarify project responsibilities wi…" at bounding box center [105, 148] width 0 height 4
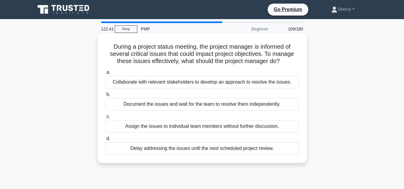
click at [273, 80] on div "Collaborate with relevant stakeholders to develop an approach to resolve the is…" at bounding box center [202, 82] width 194 height 13
click at [105, 75] on input "a. Collaborate with relevant stakeholders to develop an approach to resolve the…" at bounding box center [105, 73] width 0 height 4
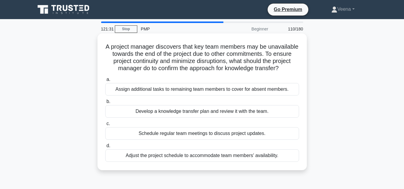
click at [246, 118] on div "Develop a knowledge transfer plan and review it with the team." at bounding box center [202, 111] width 194 height 13
click at [105, 104] on input "b. Develop a knowledge transfer plan and review it with the team." at bounding box center [105, 102] width 0 height 4
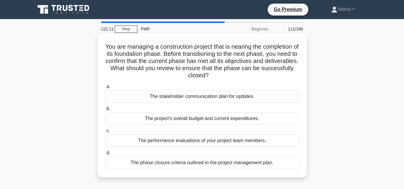
click at [263, 160] on div "The phase closure criteria outlined in the project management plan." at bounding box center [202, 163] width 194 height 13
click at [105, 155] on input "d. The phase closure criteria outlined in the project management plan." at bounding box center [105, 153] width 0 height 4
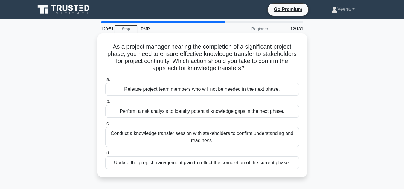
click at [279, 139] on div "Conduct a knowledge transfer session with stakeholders to confirm understanding…" at bounding box center [202, 138] width 194 height 20
click at [105, 126] on input "c. Conduct a knowledge transfer session with stakeholders to confirm understand…" at bounding box center [105, 124] width 0 height 4
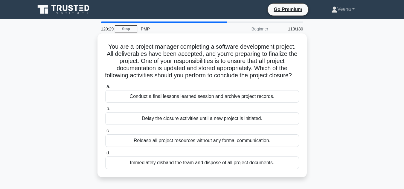
click at [270, 103] on div "Conduct a final lessons learned session and archive project records." at bounding box center [202, 96] width 194 height 13
click at [105, 89] on input "a. Conduct a final lessons learned session and archive project records." at bounding box center [105, 87] width 0 height 4
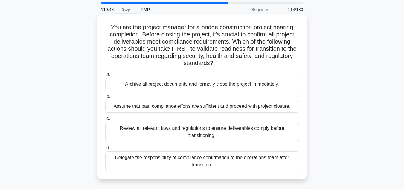
scroll to position [30, 0]
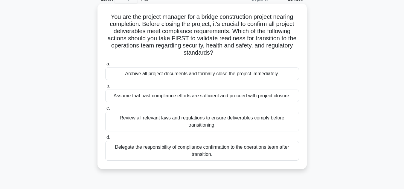
click at [261, 124] on div "Review all relevant laws and regulations to ensure deliverables comply before t…" at bounding box center [202, 122] width 194 height 20
click at [105, 110] on input "c. Review all relevant laws and regulations to ensure deliverables comply befor…" at bounding box center [105, 109] width 0 height 4
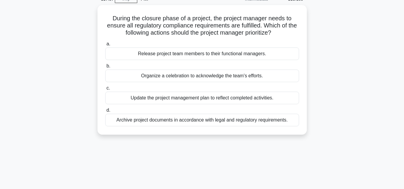
scroll to position [0, 0]
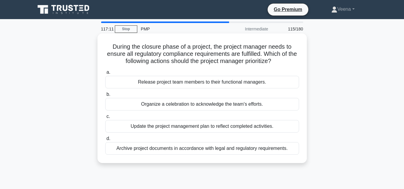
click at [271, 129] on div "Update the project management plan to reflect completed activities." at bounding box center [202, 126] width 194 height 13
click at [105, 119] on input "c. Update the project management plan to reflect completed activities." at bounding box center [105, 117] width 0 height 4
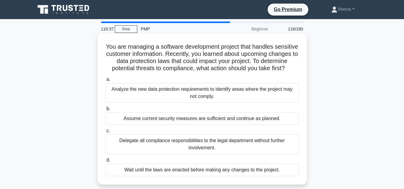
click at [266, 99] on div "Analyze the new data protection requirements to identify areas where the projec…" at bounding box center [202, 93] width 194 height 20
click at [105, 82] on input "a. Analyze the new data protection requirements to identify areas where the pro…" at bounding box center [105, 80] width 0 height 4
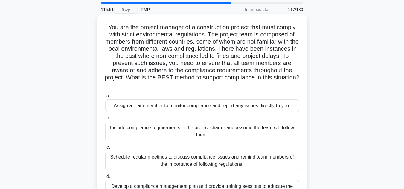
scroll to position [30, 0]
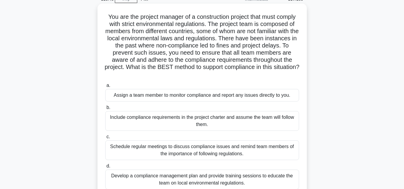
click at [214, 179] on div "Develop a compliance management plan and provide training sessions to educate t…" at bounding box center [202, 180] width 194 height 20
click at [105, 169] on input "d. Develop a compliance management plan and provide training sessions to educat…" at bounding box center [105, 167] width 0 height 4
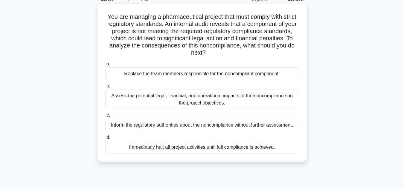
scroll to position [0, 0]
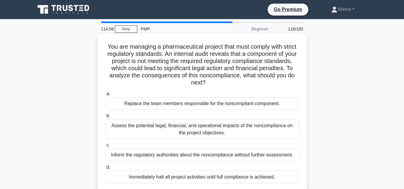
click at [228, 177] on div "Immediately halt all project activities until full compliance is achieved." at bounding box center [202, 177] width 194 height 13
click at [105, 170] on input "d. Immediately halt all project activities until full compliance is achieved." at bounding box center [105, 168] width 0 height 4
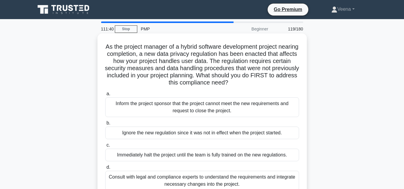
click at [239, 180] on div "Consult with legal and compliance experts to understand the requirements and in…" at bounding box center [202, 181] width 194 height 20
click at [105, 170] on input "d. Consult with legal and compliance experts to understand the requirements and…" at bounding box center [105, 168] width 0 height 4
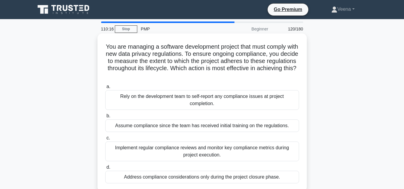
click at [227, 154] on div "Implement regular compliance reviews and monitor key compliance metrics during …" at bounding box center [202, 152] width 194 height 20
click at [105, 140] on input "c. Implement regular compliance reviews and monitor key compliance metrics duri…" at bounding box center [105, 138] width 0 height 4
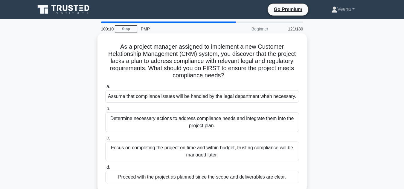
click at [225, 126] on div "Determine necessary actions to address compliance needs and integrate them into…" at bounding box center [202, 123] width 194 height 20
click at [105, 111] on input "b. Determine necessary actions to address compliance needs and integrate them i…" at bounding box center [105, 109] width 0 height 4
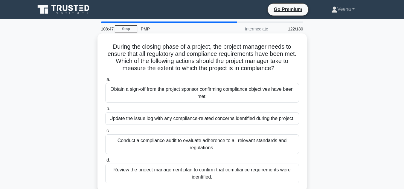
click at [227, 144] on div "Conduct a compliance audit to evaluate adherence to all relevant standards and …" at bounding box center [202, 145] width 194 height 20
click at [105, 133] on input "c. Conduct a compliance audit to evaluate adherence to all relevant standards a…" at bounding box center [105, 131] width 0 height 4
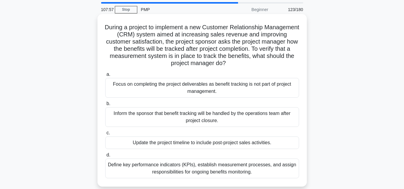
scroll to position [30, 0]
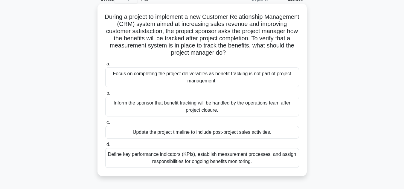
click at [237, 163] on div "Define key performance indicators (KPIs), establish measurement processes, and …" at bounding box center [202, 158] width 194 height 20
click at [105, 147] on input "d. Define key performance indicators (KPIs), establish measurement processes, a…" at bounding box center [105, 145] width 0 height 4
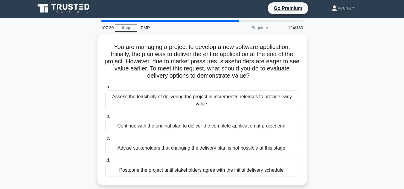
scroll to position [0, 0]
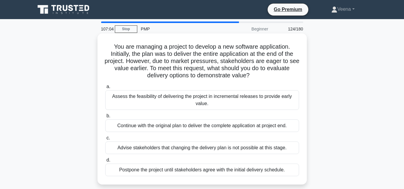
click at [276, 99] on div "Assess the feasibility of delivering the project in incremental releases to pro…" at bounding box center [202, 100] width 194 height 20
click at [105, 89] on input "a. Assess the feasibility of delivering the project in incremental releases to …" at bounding box center [105, 87] width 0 height 4
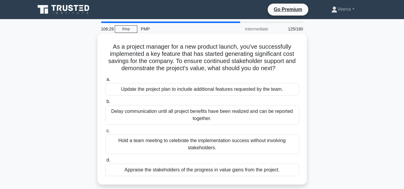
click at [276, 92] on div "Update the project plan to include additional features requested by the team." at bounding box center [202, 89] width 194 height 13
click at [105, 82] on input "a. Update the project plan to include additional features requested by the team." at bounding box center [105, 80] width 0 height 4
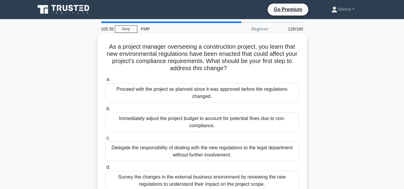
click at [266, 180] on div "Survey the changes in the external business environment by reviewing the new re…" at bounding box center [202, 181] width 194 height 20
click at [105, 170] on input "d. Survey the changes in the external business environment by reviewing the new…" at bounding box center [105, 168] width 0 height 4
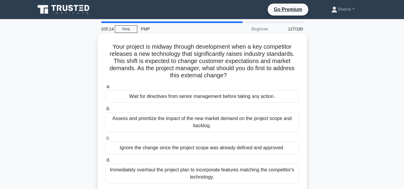
click at [231, 126] on div "Assess and prioritize the impact of the new market demand on the project scope …" at bounding box center [202, 123] width 194 height 20
click at [105, 111] on input "b. Assess and prioritize the impact of the new market demand on the project sco…" at bounding box center [105, 109] width 0 height 4
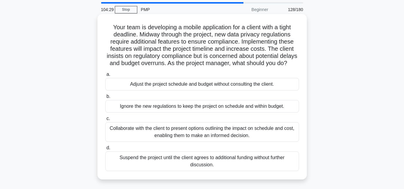
scroll to position [30, 0]
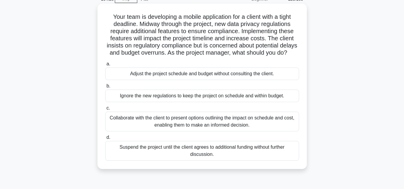
click at [230, 125] on div "Collaborate with the client to present options outlining the impact on schedule…" at bounding box center [202, 122] width 194 height 20
click at [105, 110] on input "c. Collaborate with the client to present options outlining the impact on sched…" at bounding box center [105, 109] width 0 height 4
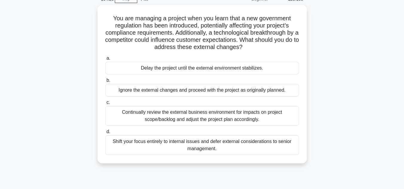
scroll to position [0, 0]
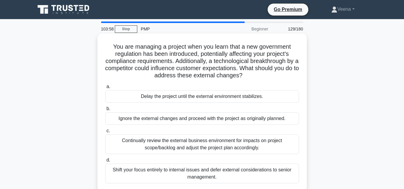
click at [230, 139] on div "Continually review the external business environment for impacts on project sco…" at bounding box center [202, 145] width 194 height 20
click at [105, 133] on input "c. Continually review the external business environment for impacts on project …" at bounding box center [105, 131] width 0 height 4
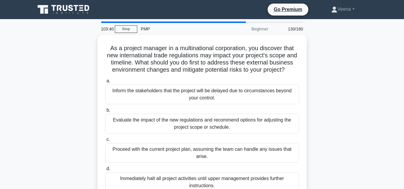
click at [245, 22] on div at bounding box center [173, 22] width 145 height 1
click at [244, 22] on div at bounding box center [173, 22] width 145 height 1
drag, startPoint x: 292, startPoint y: 28, endPoint x: 288, endPoint y: 29, distance: 4.7
click at [288, 29] on div "130/180" at bounding box center [289, 29] width 35 height 12
click at [351, 103] on div "As a project manager in a multinational corporation, you discover that new inte…" at bounding box center [202, 121] width 341 height 173
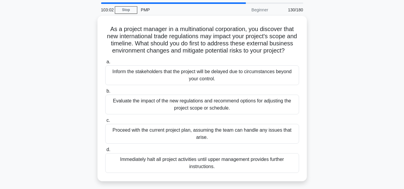
scroll to position [30, 0]
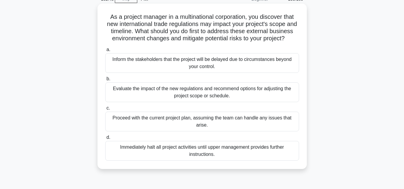
click at [254, 96] on div "Evaluate the impact of the new regulations and recommend options for adjusting …" at bounding box center [202, 93] width 194 height 20
click at [105, 81] on input "b. Evaluate the impact of the new regulations and recommend options for adjusti…" at bounding box center [105, 79] width 0 height 4
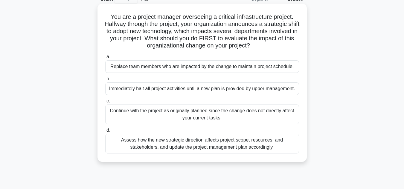
click at [274, 147] on div "Assess how the new strategic direction affects project scope, resources, and st…" at bounding box center [202, 144] width 194 height 20
click at [105, 133] on input "d. Assess how the new strategic direction affects project scope, resources, and…" at bounding box center [105, 131] width 0 height 4
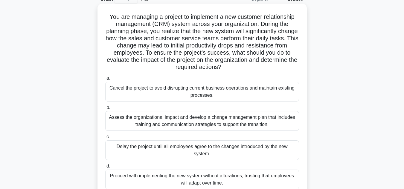
click at [230, 122] on div "Assess the organizational impact and develop a change management plan that incl…" at bounding box center [202, 121] width 194 height 20
click at [105, 110] on input "b. Assess the organizational impact and develop a change management plan that i…" at bounding box center [105, 108] width 0 height 4
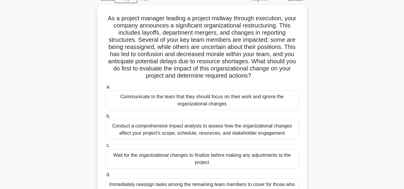
scroll to position [60, 0]
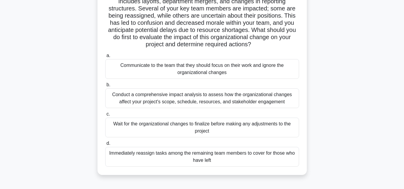
click at [223, 101] on div "Conduct a comprehensive impact analysis to assess how the organizational change…" at bounding box center [202, 99] width 194 height 20
click at [105, 87] on input "b. Conduct a comprehensive impact analysis to assess how the organizational cha…" at bounding box center [105, 85] width 0 height 4
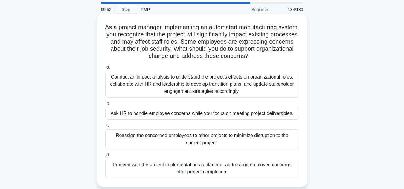
scroll to position [30, 0]
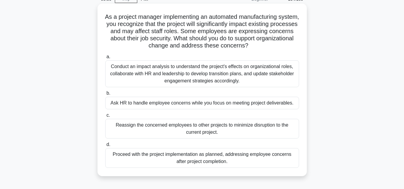
click at [201, 73] on div "Conduct an impact analysis to understand the project's effects on organizationa…" at bounding box center [202, 73] width 194 height 27
click at [105, 59] on input "a. Conduct an impact analysis to understand the project's effects on organizati…" at bounding box center [105, 57] width 0 height 4
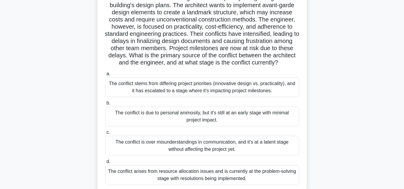
scroll to position [60, 0]
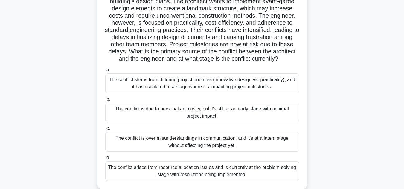
click at [184, 93] on div "The conflict stems from differing project priorities (innovative design vs. pra…" at bounding box center [202, 84] width 194 height 20
click at [105, 72] on input "a. The conflict stems from differing project priorities (innovative design vs. …" at bounding box center [105, 70] width 0 height 4
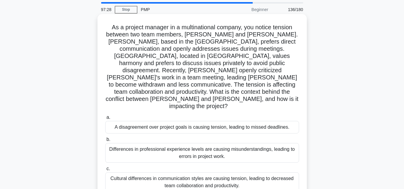
scroll to position [30, 0]
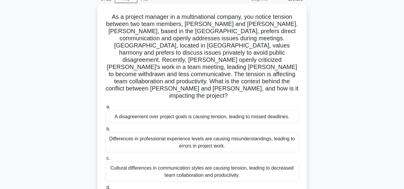
click at [215, 162] on div "Cultural differences in communication styles are causing tension, leading to de…" at bounding box center [202, 172] width 194 height 20
click at [105, 157] on input "c. Cultural differences in communication styles are causing tension, leading to…" at bounding box center [105, 159] width 0 height 4
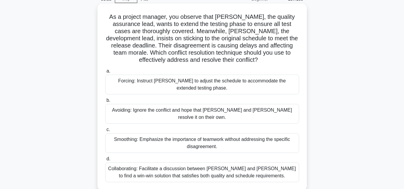
click at [260, 168] on div "Collaborating: Facilitate a discussion between Karen and Tom to find a win-win …" at bounding box center [202, 173] width 194 height 20
click at [105, 161] on input "d. Collaborating: Facilitate a discussion between Karen and Tom to find a win-w…" at bounding box center [105, 159] width 0 height 4
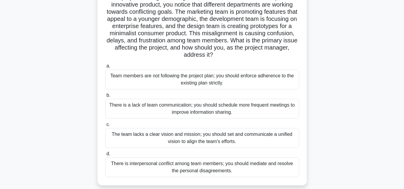
scroll to position [60, 0]
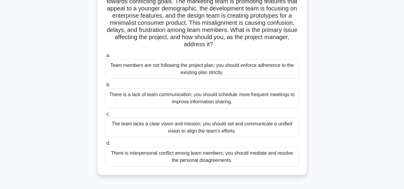
click at [246, 104] on div "There is a lack of team communication; you should schedule more frequent meetin…" at bounding box center [202, 99] width 194 height 20
click at [105, 87] on input "b. There is a lack of team communication; you should schedule more frequent mee…" at bounding box center [105, 85] width 0 height 4
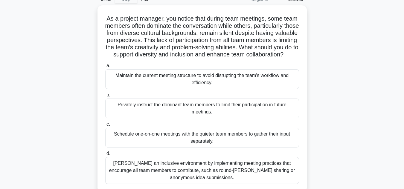
scroll to position [30, 0]
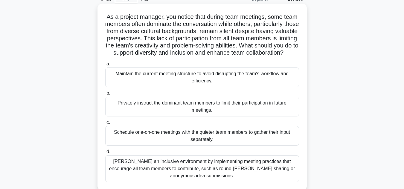
click at [257, 177] on div "Foster an inclusive environment by implementing meeting practices that encourag…" at bounding box center [202, 169] width 194 height 27
click at [105, 154] on input "d. Foster an inclusive environment by implementing meeting practices that encou…" at bounding box center [105, 152] width 0 height 4
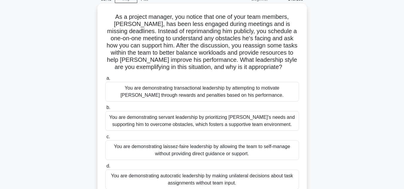
click at [276, 121] on div "You are demonstrating servant leadership by prioritizing James's needs and supp…" at bounding box center [202, 121] width 194 height 20
click at [105, 110] on input "b. You are demonstrating servant leadership by prioritizing James's needs and s…" at bounding box center [105, 108] width 0 height 4
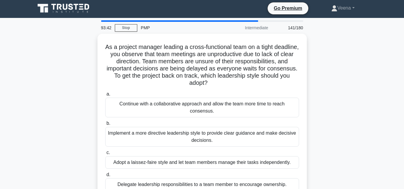
scroll to position [0, 0]
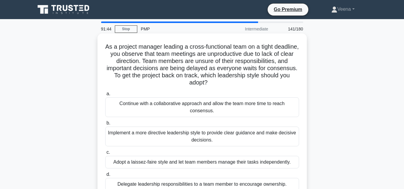
click at [247, 135] on div "Implement a more directive leadership style to provide clear guidance and make …" at bounding box center [202, 137] width 194 height 20
click at [105, 125] on input "b. Implement a more directive leadership style to provide clear guidance and ma…" at bounding box center [105, 124] width 0 height 4
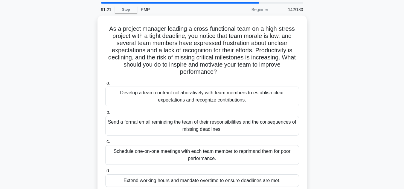
scroll to position [30, 0]
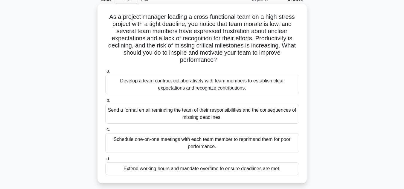
click at [269, 86] on div "Develop a team contract collaboratively with team members to establish clear ex…" at bounding box center [202, 85] width 194 height 20
click at [105, 73] on input "a. Develop a team contract collaboratively with team members to establish clear…" at bounding box center [105, 71] width 0 height 4
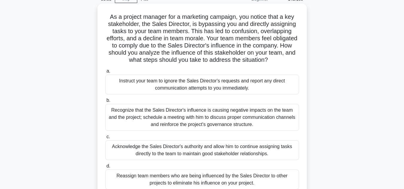
click at [278, 112] on div "Recognize that the Sales Director's influence is causing negative impacts on th…" at bounding box center [202, 117] width 194 height 27
click at [105, 103] on input "b. Recognize that the Sales Director's influence is causing negative impacts on…" at bounding box center [105, 101] width 0 height 4
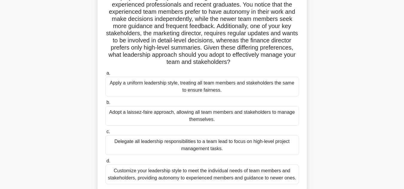
scroll to position [60, 0]
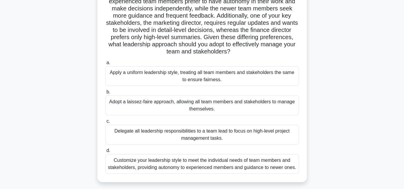
click at [268, 164] on div "Customize your leadership style to meet the individual needs of team members an…" at bounding box center [202, 164] width 194 height 20
click at [105, 153] on input "d. Customize your leadership style to meet the individual needs of team members…" at bounding box center [105, 151] width 0 height 4
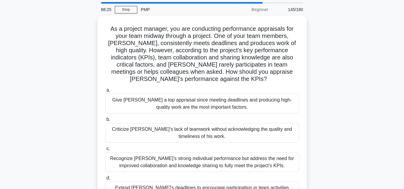
scroll to position [30, 0]
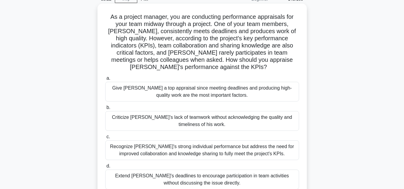
click at [277, 146] on div "Recognize Alex's strong individual performance but address the need for improve…" at bounding box center [202, 151] width 194 height 20
click at [105, 139] on input "c. Recognize Alex's strong individual performance but address the need for impr…" at bounding box center [105, 137] width 0 height 4
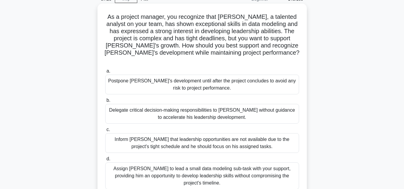
click at [263, 163] on div "Assign Daniel to lead a small data modeling sub-task with your support, providi…" at bounding box center [202, 176] width 194 height 27
click at [105, 161] on input "d. Assign Daniel to lead a small data modeling sub-task with your support, prov…" at bounding box center [105, 159] width 0 height 4
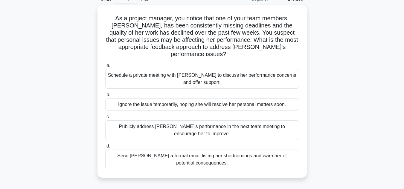
scroll to position [0, 0]
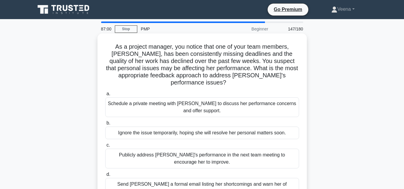
click at [260, 100] on div "Schedule a private meeting with Emily to discuss her performance concerns and o…" at bounding box center [202, 108] width 194 height 20
click at [105, 96] on input "a. Schedule a private meeting with Emily to discuss her performance concerns an…" at bounding box center [105, 94] width 0 height 4
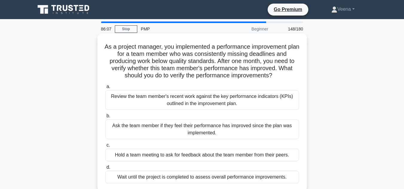
click at [260, 106] on div "Review the team member's recent work against the key performance indicators (KP…" at bounding box center [202, 100] width 194 height 20
click at [105, 89] on input "a. Review the team member's recent work against the key performance indicators …" at bounding box center [105, 87] width 0 height 4
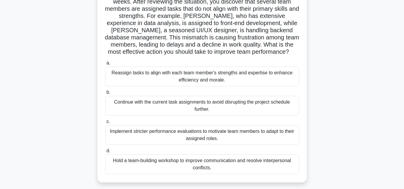
scroll to position [60, 0]
click at [256, 78] on div "Reassign tasks to align with each team member's strengths and expertise to enha…" at bounding box center [202, 76] width 194 height 20
click at [105, 65] on input "a. Reassign tasks to align with each team member's strengths and expertise to e…" at bounding box center [105, 63] width 0 height 4
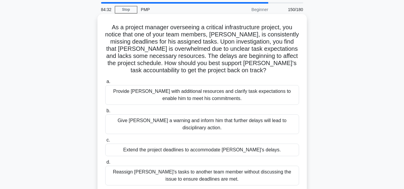
scroll to position [30, 0]
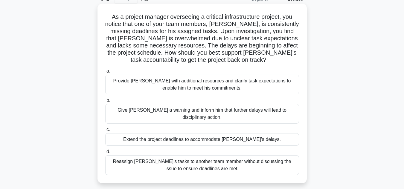
click at [263, 91] on div "Provide David with additional resources and clarify task expectations to enable…" at bounding box center [202, 85] width 194 height 20
click at [105, 73] on input "a. Provide David with additional resources and clarify task expectations to ena…" at bounding box center [105, 71] width 0 height 4
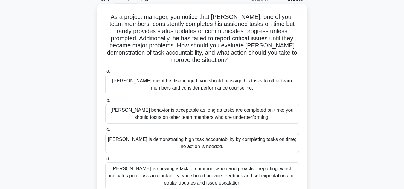
click at [232, 173] on div "Thomas is showing a lack of communication and proactive reporting, which indica…" at bounding box center [202, 176] width 194 height 27
click at [105, 161] on input "d. Thomas is showing a lack of communication and proactive reporting, which ind…" at bounding box center [105, 159] width 0 height 4
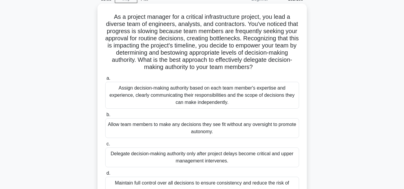
click at [236, 104] on div "Assign decision-making authority based on each team member's expertise and expe…" at bounding box center [202, 95] width 194 height 27
click at [105, 81] on input "a. Assign decision-making authority based on each team member's expertise and e…" at bounding box center [105, 79] width 0 height 4
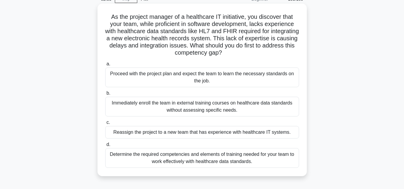
click at [263, 158] on div "Determine the required competencies and elements of training needed for your te…" at bounding box center [202, 158] width 194 height 20
click at [105, 147] on input "d. Determine the required competencies and elements of training needed for your…" at bounding box center [105, 145] width 0 height 4
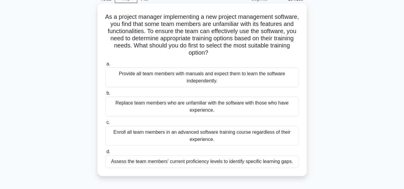
click at [263, 161] on div "Assess the team members' current proficiency levels to identify specific learni…" at bounding box center [202, 162] width 194 height 13
click at [105, 154] on input "d. Assess the team members' current proficiency levels to identify specific lea…" at bounding box center [105, 152] width 0 height 4
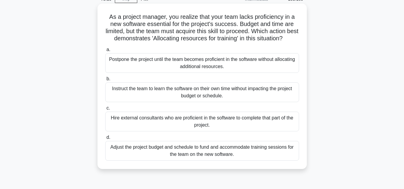
click at [225, 161] on div "Adjust the project budget and schedule to fund and accommodate training session…" at bounding box center [202, 151] width 194 height 20
click at [105, 140] on input "d. Adjust the project budget and schedule to fund and accommodate training sess…" at bounding box center [105, 138] width 0 height 4
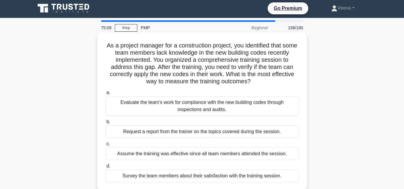
scroll to position [0, 0]
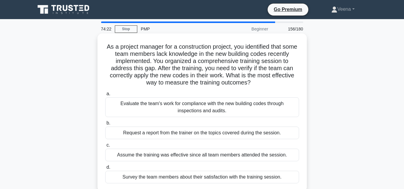
click at [265, 106] on div "Evaluate the team's work for compliance with the new building codes through ins…" at bounding box center [202, 108] width 194 height 20
click at [105, 96] on input "a. Evaluate the team's work for compliance with the new building codes through …" at bounding box center [105, 94] width 0 height 4
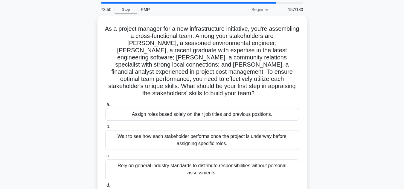
scroll to position [30, 0]
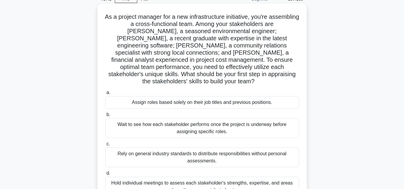
click at [236, 178] on div "Hold individual meetings to assess each stakeholder's strengths, expertise, and…" at bounding box center [202, 187] width 194 height 20
click at [105, 176] on input "d. Hold individual meetings to assess each stakeholder's strengths, expertise, …" at bounding box center [105, 174] width 0 height 4
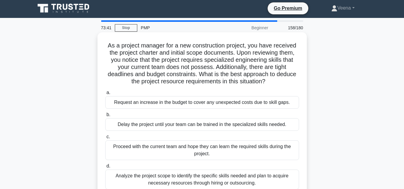
scroll to position [0, 0]
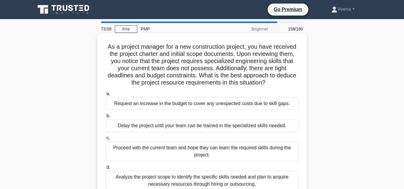
click at [256, 181] on div "Analyze the project scope to identify the specific skills needed and plan to ac…" at bounding box center [202, 181] width 194 height 20
click at [105, 170] on input "d. Analyze the project scope to identify the specific skills needed and plan to…" at bounding box center [105, 168] width 0 height 4
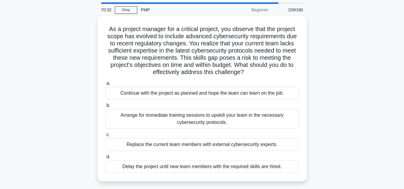
scroll to position [30, 0]
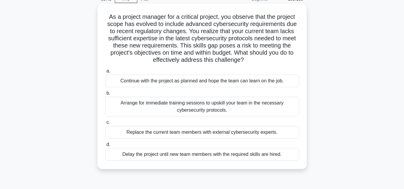
click at [245, 108] on div "Arrange for immediate training sessions to upskill your team in the necessary c…" at bounding box center [202, 107] width 194 height 20
click at [105, 95] on input "b. Arrange for immediate training sessions to upskill your team in the necessar…" at bounding box center [105, 94] width 0 height 4
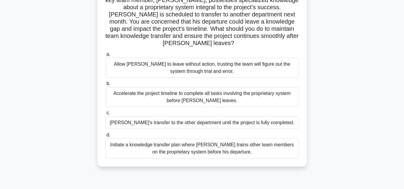
scroll to position [60, 0]
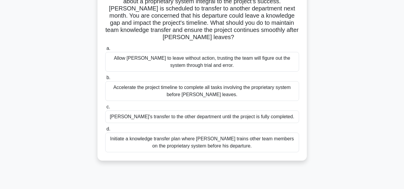
click at [259, 146] on div "Initiate a knowledge transfer plan where Carlos trains other team members on th…" at bounding box center [202, 143] width 194 height 20
click at [105, 131] on input "d. Initiate a knowledge transfer plan where Carlos trains other team members on…" at bounding box center [105, 130] width 0 height 4
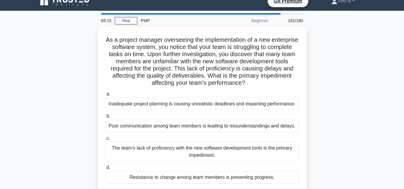
scroll to position [0, 0]
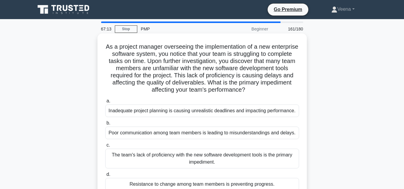
click at [254, 160] on div "The team's lack of proficiency with the new software development tools is the p…" at bounding box center [202, 159] width 194 height 20
click at [105, 148] on input "c. The team's lack of proficiency with the new software development tools is th…" at bounding box center [105, 146] width 0 height 4
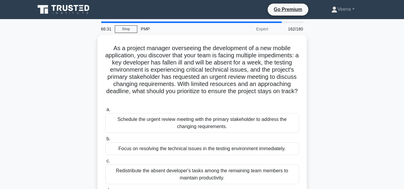
scroll to position [30, 0]
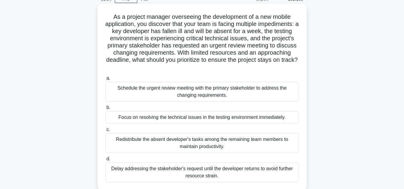
click at [230, 89] on div "Schedule the urgent review meeting with the primary stakeholder to address the …" at bounding box center [202, 92] width 194 height 20
click at [105, 81] on input "a. Schedule the urgent review meeting with the primary stakeholder to address t…" at bounding box center [105, 79] width 0 height 4
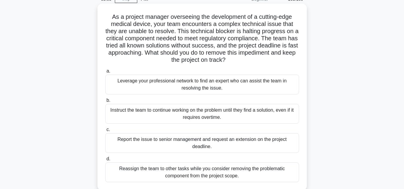
click at [161, 84] on div "Leverage your professional network to find an expert who can assist the team in…" at bounding box center [202, 85] width 194 height 20
click at [105, 73] on input "a. Leverage your professional network to find an expert who can assist the team…" at bounding box center [105, 71] width 0 height 4
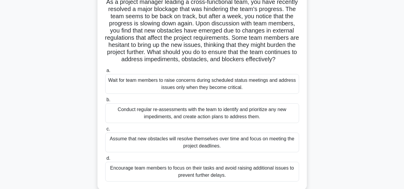
scroll to position [60, 0]
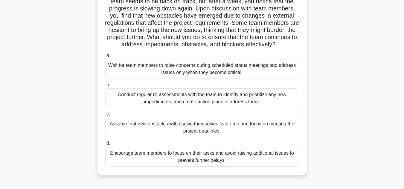
click at [182, 108] on div "Conduct regular re-assessments with the team to identify and prioritize any new…" at bounding box center [202, 99] width 194 height 20
click at [105, 87] on input "b. Conduct regular re-assessments with the team to identify and prioritize any …" at bounding box center [105, 85] width 0 height 4
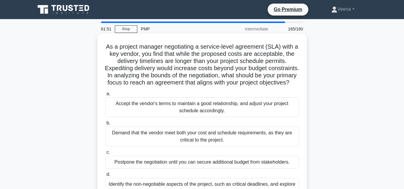
scroll to position [30, 0]
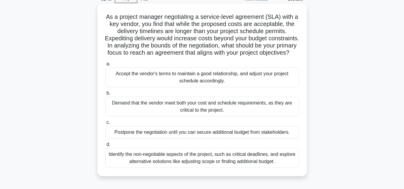
click at [175, 163] on div "Identify the non-negotiable aspects of the project, such as critical deadlines,…" at bounding box center [202, 158] width 194 height 20
click at [105, 147] on input "d. Identify the non-negotiable aspects of the project, such as critical deadlin…" at bounding box center [105, 145] width 0 height 4
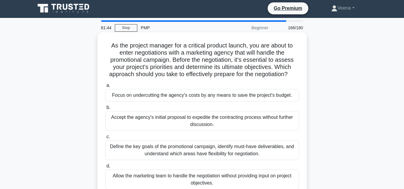
scroll to position [0, 0]
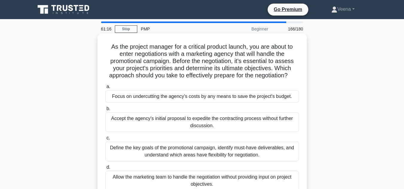
click at [156, 151] on div "Define the key goals of the promotional campaign, identify must-have deliverabl…" at bounding box center [202, 152] width 194 height 20
click at [105, 140] on input "c. Define the key goals of the promotional campaign, identify must-have deliver…" at bounding box center [105, 138] width 0 height 4
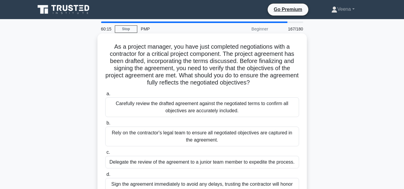
click at [263, 112] on div "Carefully review the drafted agreement against the negotiated terms to confirm …" at bounding box center [202, 108] width 194 height 20
click at [105, 96] on input "a. Carefully review the drafted agreement against the negotiated terms to confi…" at bounding box center [105, 94] width 0 height 4
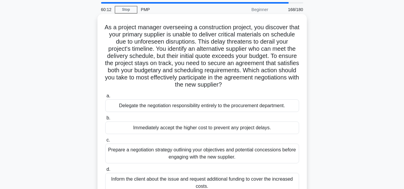
scroll to position [30, 0]
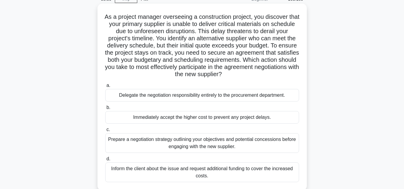
click at [275, 146] on div "Prepare a negotiation strategy outlining your objectives and potential concessi…" at bounding box center [202, 143] width 194 height 20
click at [105, 132] on input "c. Prepare a negotiation strategy outlining your objectives and potential conce…" at bounding box center [105, 130] width 0 height 4
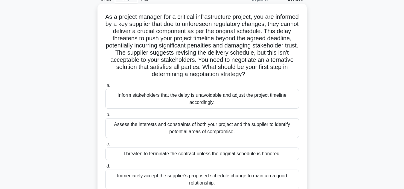
click at [255, 131] on div "Assess the interests and constraints of both your project and the supplier to i…" at bounding box center [202, 129] width 194 height 20
click at [105, 117] on input "b. Assess the interests and constraints of both your project and the supplier t…" at bounding box center [105, 115] width 0 height 4
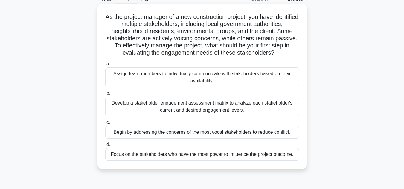
click at [238, 110] on div "Develop a stakeholder engagement assessment matrix to analyze each stakeholder'…" at bounding box center [202, 107] width 194 height 20
click at [105, 95] on input "b. Develop a stakeholder engagement assessment matrix to analyze each stakehold…" at bounding box center [105, 94] width 0 height 4
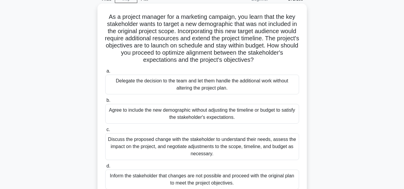
click at [222, 154] on div "Discuss the proposed change with the stakeholder to understand their needs, ass…" at bounding box center [202, 146] width 194 height 27
click at [105, 132] on input "c. Discuss the proposed change with the stakeholder to understand their needs, …" at bounding box center [105, 130] width 0 height 4
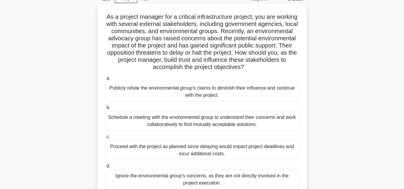
click at [198, 122] on div "Schedule a meeting with the environmental group to understand their concerns an…" at bounding box center [202, 121] width 194 height 20
click at [105, 110] on input "b. Schedule a meeting with the environmental group to understand their concerns…" at bounding box center [105, 108] width 0 height 4
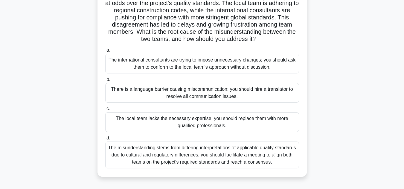
scroll to position [60, 0]
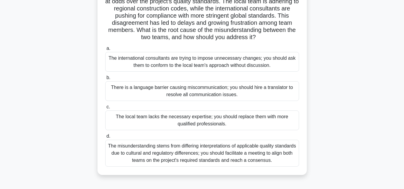
click at [213, 167] on div "The misunderstanding stems from differing interpretations of applicable quality…" at bounding box center [202, 153] width 194 height 27
click at [105, 139] on input "d. The misunderstanding stems from differing interpretations of applicable qual…" at bounding box center [105, 137] width 0 height 4
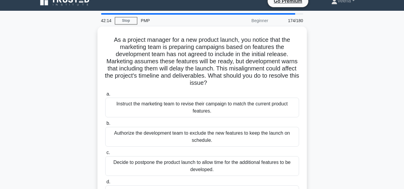
scroll to position [0, 0]
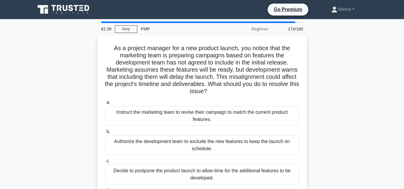
click at [65, 60] on div "As a project manager for a new product launch, you notice that the marketing te…" at bounding box center [202, 132] width 341 height 195
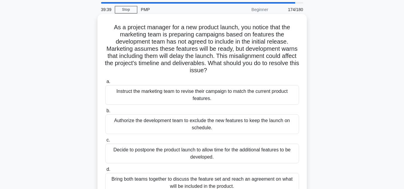
scroll to position [30, 0]
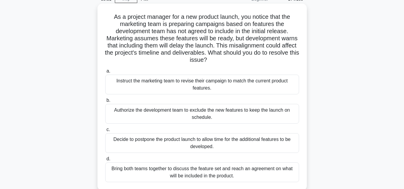
click at [240, 172] on div "Bring both teams together to discuss the feature set and reach an agreement on …" at bounding box center [202, 173] width 194 height 20
click at [105, 161] on input "d. Bring both teams together to discuss the feature set and reach an agreement …" at bounding box center [105, 159] width 0 height 4
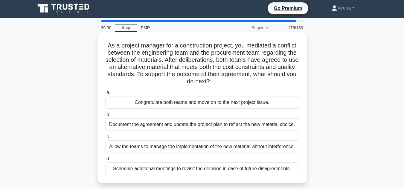
scroll to position [0, 0]
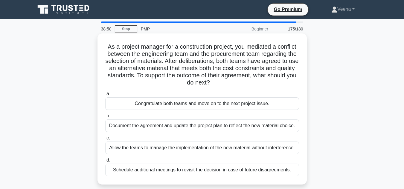
click at [264, 126] on div "Document the agreement and update the project plan to reflect the new material …" at bounding box center [202, 126] width 194 height 13
click at [105, 118] on input "b. Document the agreement and update the project plan to reflect the new materi…" at bounding box center [105, 116] width 0 height 4
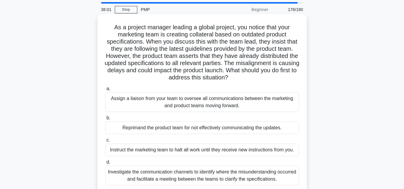
scroll to position [30, 0]
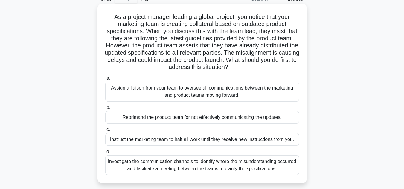
click at [249, 164] on div "Investigate the communication channels to identify where the misunderstanding o…" at bounding box center [202, 166] width 194 height 20
click at [105, 154] on input "d. Investigate the communication channels to identify where the misunderstandin…" at bounding box center [105, 152] width 0 height 4
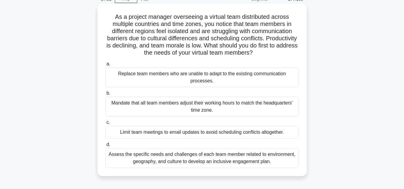
click at [241, 162] on div "Assess the specific needs and challenges of each team member related to environ…" at bounding box center [202, 158] width 194 height 20
click at [105, 147] on input "d. Assess the specific needs and challenges of each team member related to envi…" at bounding box center [105, 145] width 0 height 4
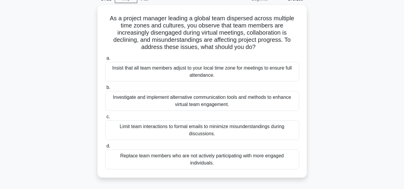
scroll to position [0, 0]
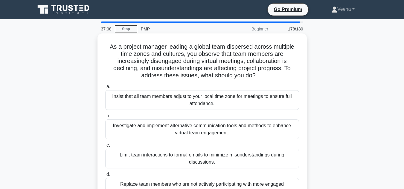
click at [165, 132] on div "Investigate and implement alternative communication tools and methods to enhanc…" at bounding box center [202, 130] width 194 height 20
click at [105, 118] on input "b. Investigate and implement alternative communication tools and methods to enh…" at bounding box center [105, 116] width 0 height 4
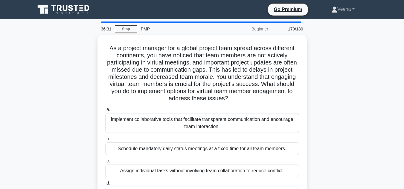
scroll to position [30, 0]
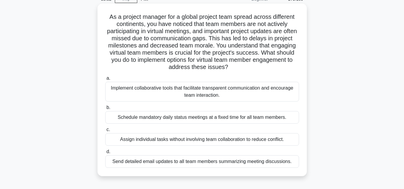
click at [161, 93] on div "Implement collaborative tools that facilitate transparent communication and enc…" at bounding box center [202, 92] width 194 height 20
click at [105, 81] on input "a. Implement collaborative tools that facilitate transparent communication and …" at bounding box center [105, 79] width 0 height 4
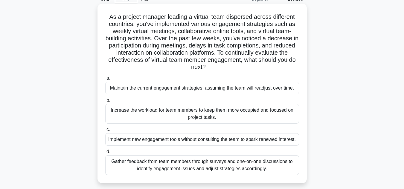
click at [237, 175] on div "Gather feedback from team members through surveys and one-on-one discussions to…" at bounding box center [202, 166] width 194 height 20
click at [105, 154] on input "d. Gather feedback from team members through surveys and one-on-one discussions…" at bounding box center [105, 152] width 0 height 4
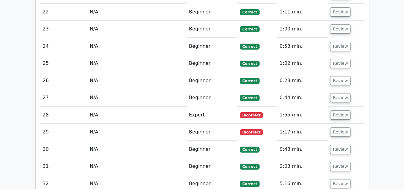
scroll to position [1137, 0]
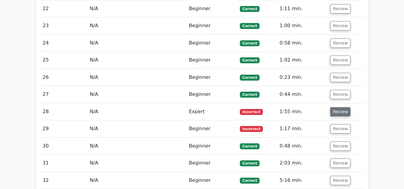
click at [342, 107] on button "Review" at bounding box center [340, 111] width 20 height 9
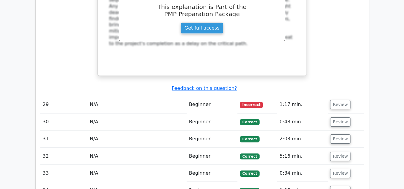
scroll to position [1497, 0]
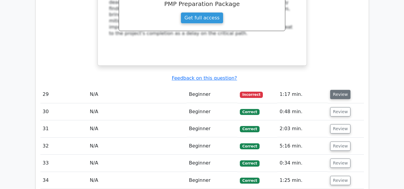
click at [339, 90] on button "Review" at bounding box center [340, 94] width 20 height 9
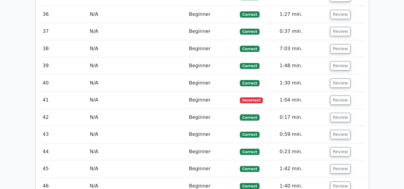
scroll to position [1975, 0]
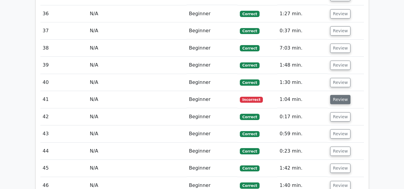
click at [334, 95] on button "Review" at bounding box center [340, 99] width 20 height 9
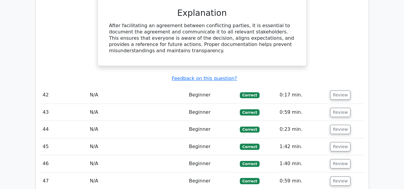
scroll to position [2245, 0]
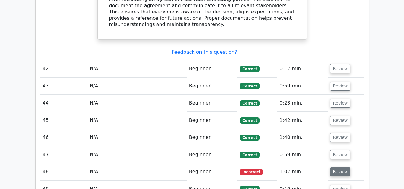
click at [340, 168] on button "Review" at bounding box center [340, 172] width 20 height 9
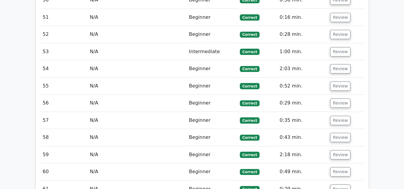
scroll to position [2814, 0]
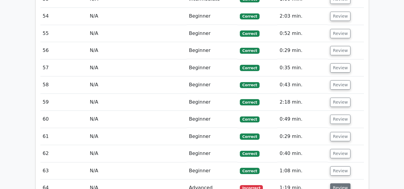
click at [341, 184] on button "Review" at bounding box center [340, 188] width 20 height 9
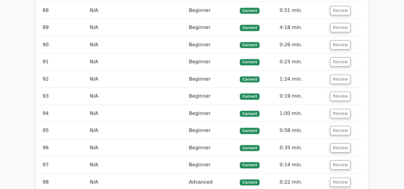
scroll to position [3771, 0]
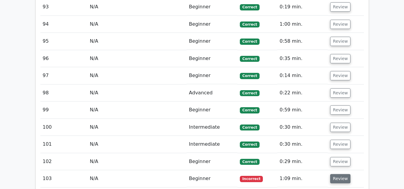
click at [340, 175] on button "Review" at bounding box center [340, 179] width 20 height 9
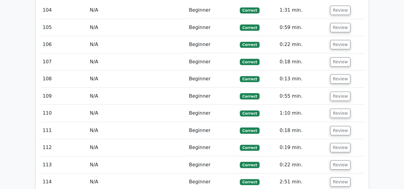
scroll to position [4250, 0]
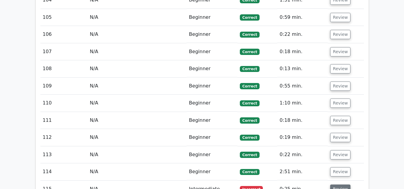
click at [336, 185] on button "Review" at bounding box center [340, 189] width 20 height 9
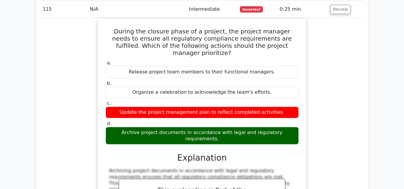
scroll to position [4520, 0]
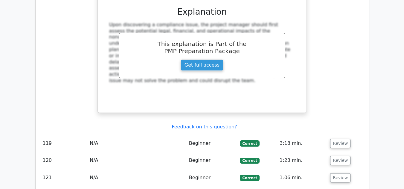
scroll to position [4969, 0]
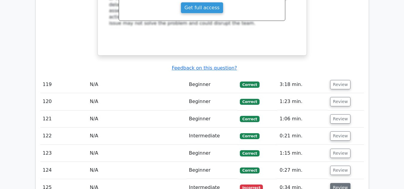
click at [339, 183] on button "Review" at bounding box center [340, 187] width 20 height 9
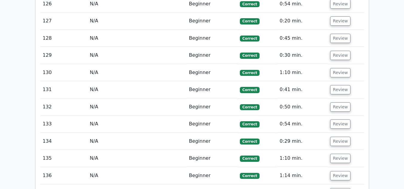
scroll to position [5448, 0]
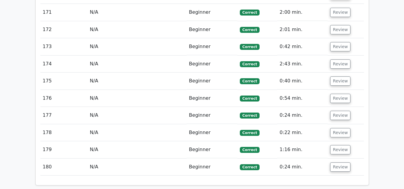
scroll to position [6663, 0]
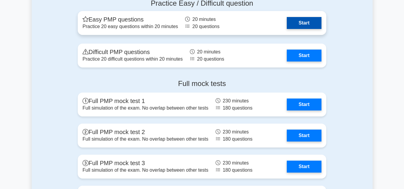
scroll to position [2275, 0]
